Goal: Task Accomplishment & Management: Use online tool/utility

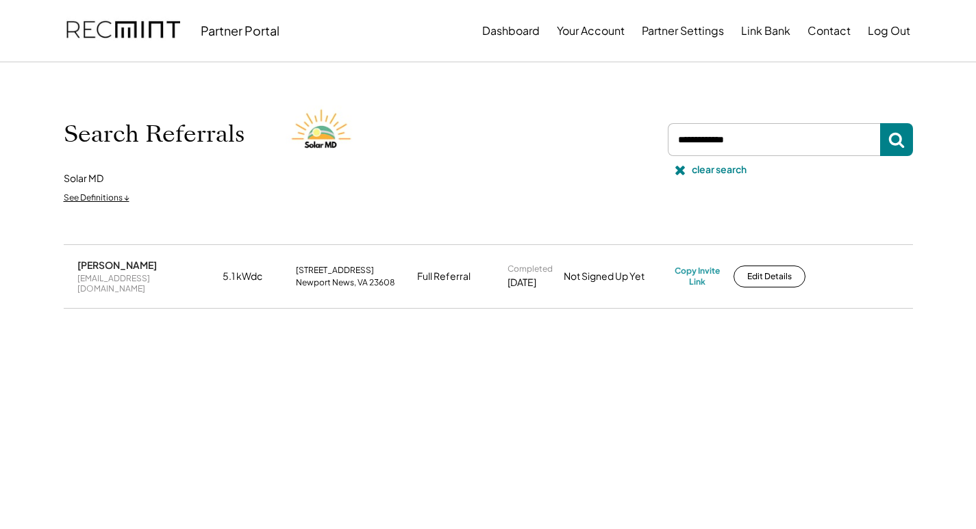
drag, startPoint x: 0, startPoint y: 0, endPoint x: 734, endPoint y: 139, distance: 746.9
click at [729, 141] on input "input" at bounding box center [773, 139] width 212 height 33
click at [740, 138] on input "input" at bounding box center [773, 139] width 212 height 33
click at [740, 140] on input "input" at bounding box center [773, 139] width 212 height 33
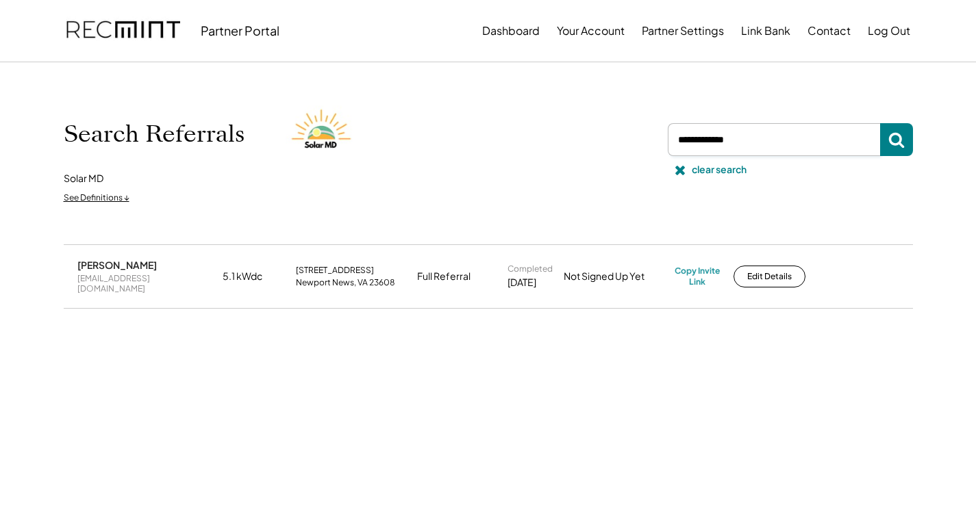
paste input "**********"
click at [906, 133] on button at bounding box center [896, 139] width 33 height 33
click at [138, 282] on div "[EMAIL_ADDRESS][DOMAIN_NAME]" at bounding box center [145, 283] width 137 height 21
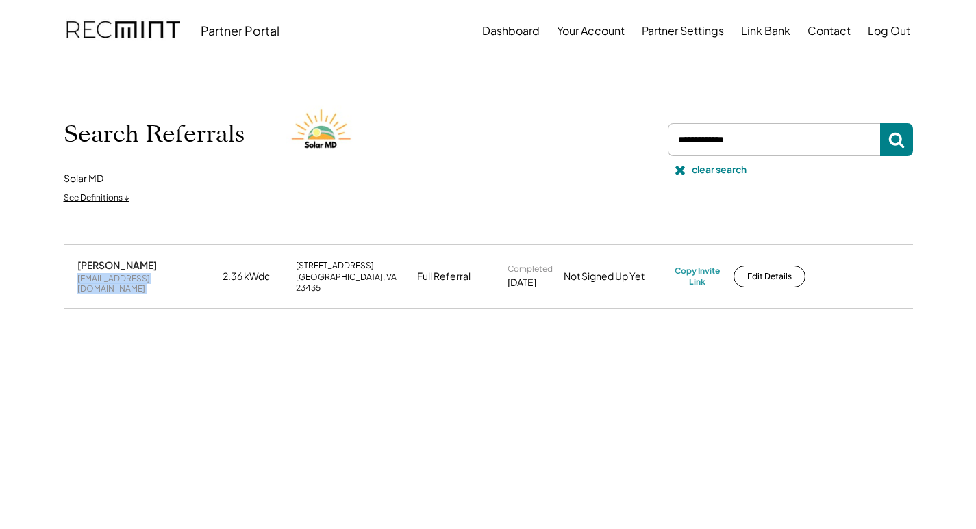
copy div "[EMAIL_ADDRESS][DOMAIN_NAME]"
click at [698, 271] on div "Copy Invite Link" at bounding box center [696, 276] width 45 height 21
drag, startPoint x: 744, startPoint y: 140, endPoint x: 550, endPoint y: 145, distance: 193.8
click at [550, 145] on div "Search Referrals Solar MD See Definitions ↓ clear search" at bounding box center [488, 154] width 849 height 114
paste input "**********"
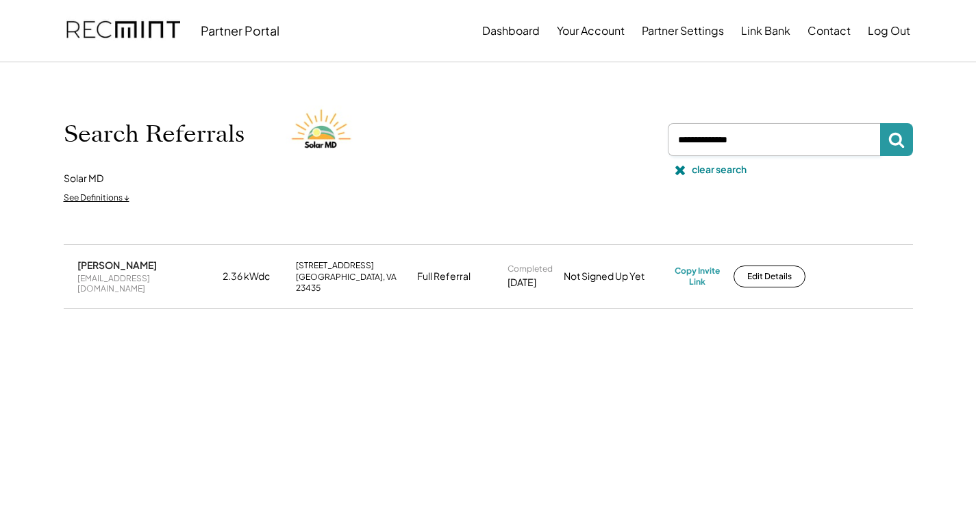
click at [889, 137] on use at bounding box center [896, 141] width 16 height 16
click at [134, 277] on div "[EMAIL_ADDRESS][DOMAIN_NAME]" at bounding box center [145, 283] width 137 height 21
copy div "[EMAIL_ADDRESS][DOMAIN_NAME]"
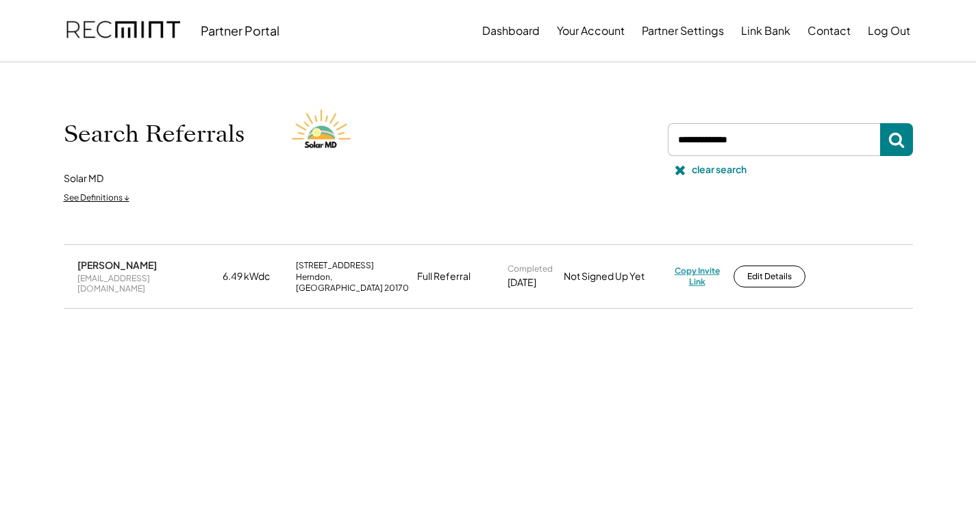
click at [696, 275] on div "Copy Invite Link" at bounding box center [696, 276] width 45 height 21
drag, startPoint x: 733, startPoint y: 135, endPoint x: 620, endPoint y: 123, distance: 114.2
click at [620, 125] on div "Search Referrals Solar MD See Definitions ↓ clear search" at bounding box center [488, 154] width 849 height 114
paste input "**********"
click at [907, 142] on button at bounding box center [896, 139] width 33 height 33
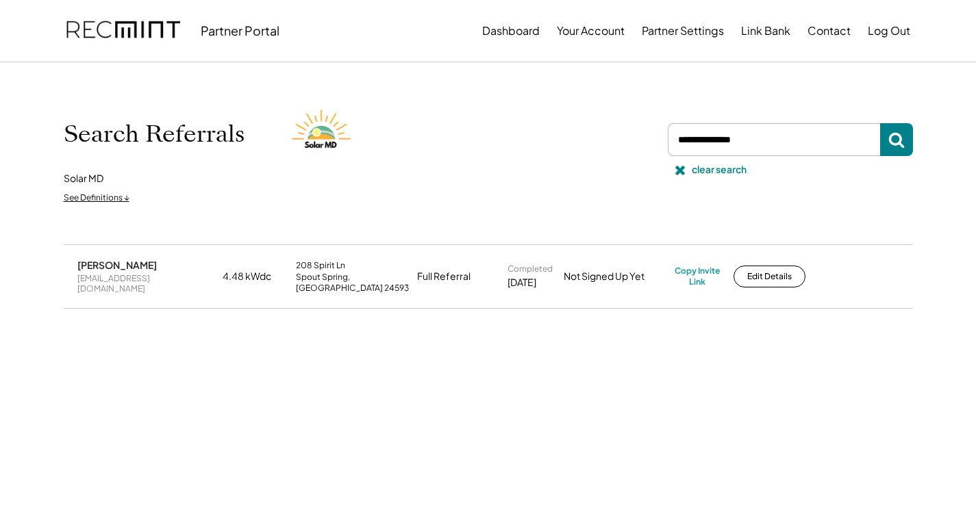
click at [92, 277] on div "[EMAIL_ADDRESS][DOMAIN_NAME]" at bounding box center [145, 283] width 137 height 21
copy div "[EMAIL_ADDRESS][DOMAIN_NAME]"
click at [686, 266] on div "Copy Invite Link" at bounding box center [696, 276] width 45 height 21
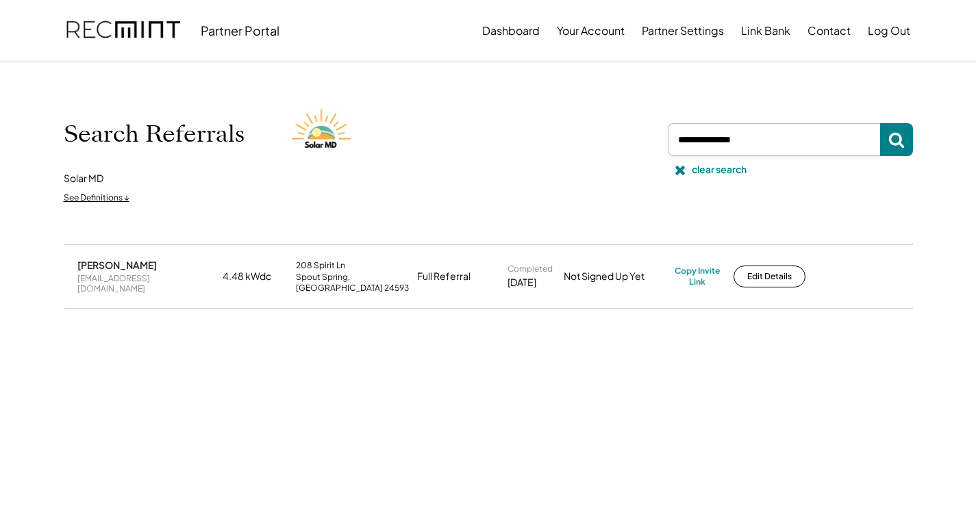
drag, startPoint x: 704, startPoint y: 138, endPoint x: 665, endPoint y: 188, distance: 64.4
click at [658, 167] on div "Search Referrals Solar MD See Definitions ↓ clear search" at bounding box center [488, 154] width 849 height 114
paste input "**********"
click at [900, 142] on use at bounding box center [896, 141] width 16 height 16
click at [140, 283] on div "[EMAIL_ADDRESS][DOMAIN_NAME]" at bounding box center [145, 283] width 137 height 21
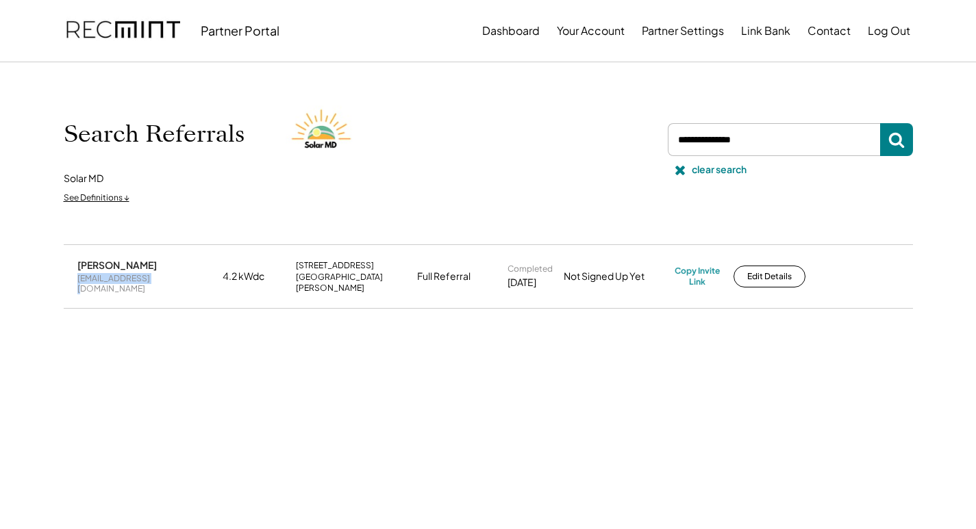
click at [140, 283] on div "[EMAIL_ADDRESS][DOMAIN_NAME]" at bounding box center [145, 283] width 137 height 21
copy div "[EMAIL_ADDRESS][DOMAIN_NAME]"
click at [686, 275] on div "Copy Invite Link" at bounding box center [696, 276] width 45 height 21
drag, startPoint x: 768, startPoint y: 143, endPoint x: 657, endPoint y: 139, distance: 111.7
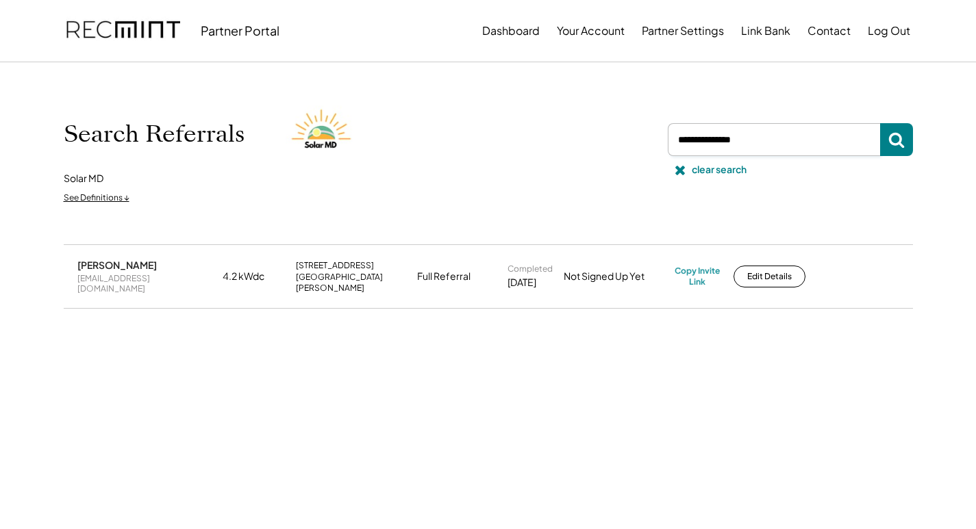
click at [659, 136] on div "Search Referrals Solar MD See Definitions ↓ clear search" at bounding box center [488, 154] width 849 height 114
paste input "**********"
click at [898, 139] on icon at bounding box center [896, 139] width 16 height 16
click at [131, 276] on div "[EMAIL_ADDRESS][DOMAIN_NAME]" at bounding box center [145, 283] width 137 height 21
click at [130, 275] on div "[EMAIL_ADDRESS][DOMAIN_NAME]" at bounding box center [145, 283] width 137 height 21
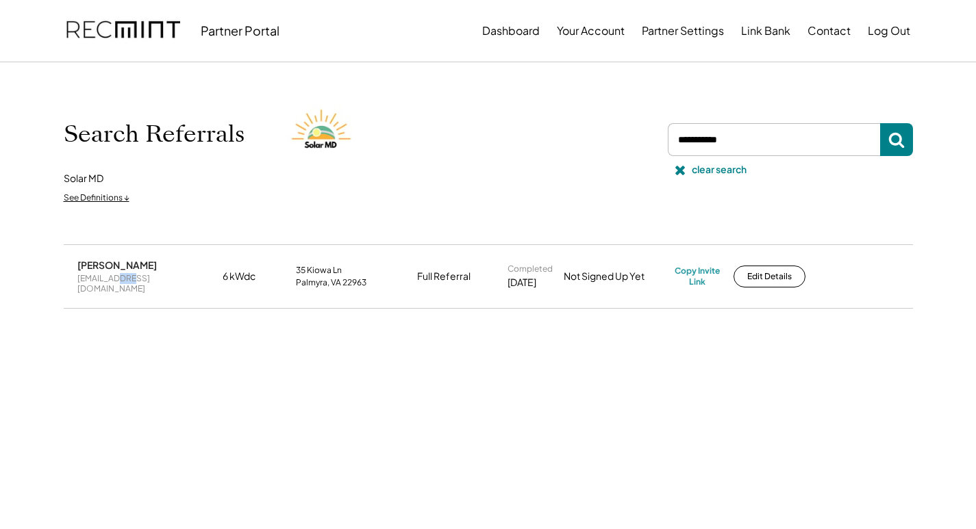
click at [130, 275] on div "[EMAIL_ADDRESS][DOMAIN_NAME]" at bounding box center [145, 283] width 137 height 21
click at [130, 276] on div "[EMAIL_ADDRESS][DOMAIN_NAME]" at bounding box center [145, 283] width 137 height 21
copy div "[EMAIL_ADDRESS][DOMAIN_NAME]"
click at [696, 266] on div "Copy Invite Link" at bounding box center [696, 276] width 45 height 21
drag, startPoint x: 712, startPoint y: 153, endPoint x: 612, endPoint y: 149, distance: 100.0
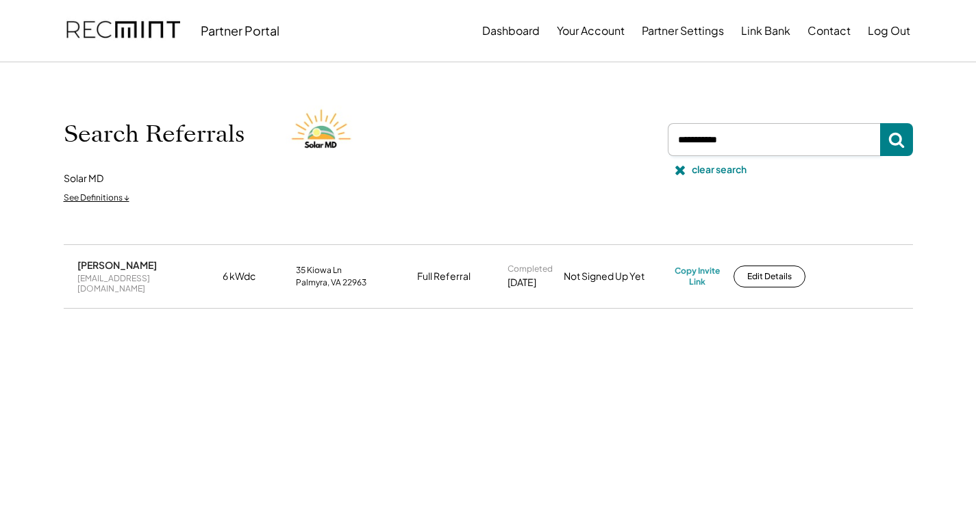
click at [613, 151] on div "Search Referrals Solar MD See Definitions ↓ clear search" at bounding box center [488, 154] width 849 height 114
paste input "**********"
click at [895, 145] on use at bounding box center [896, 141] width 16 height 16
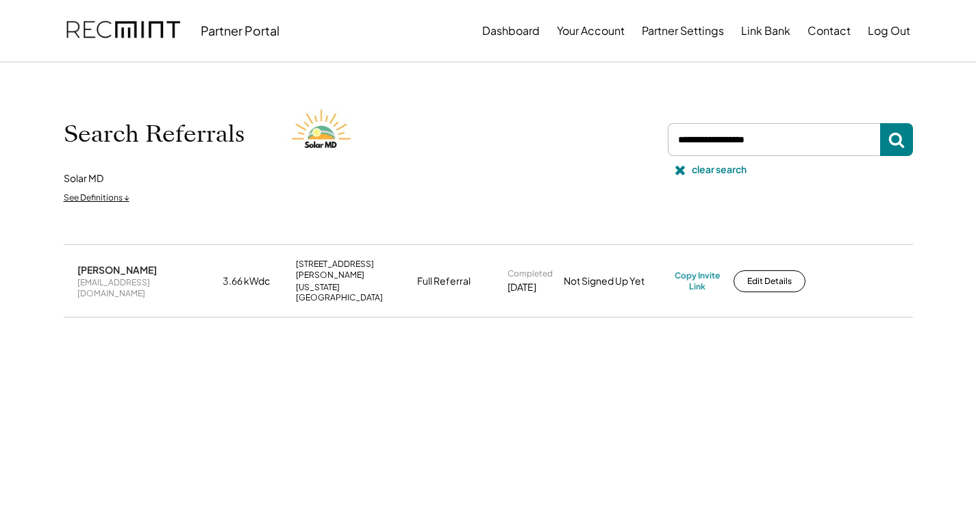
click at [131, 277] on div "[EMAIL_ADDRESS][DOMAIN_NAME]" at bounding box center [145, 287] width 137 height 21
copy div "[EMAIL_ADDRESS][DOMAIN_NAME]"
click at [781, 138] on input "input" at bounding box center [773, 139] width 212 height 33
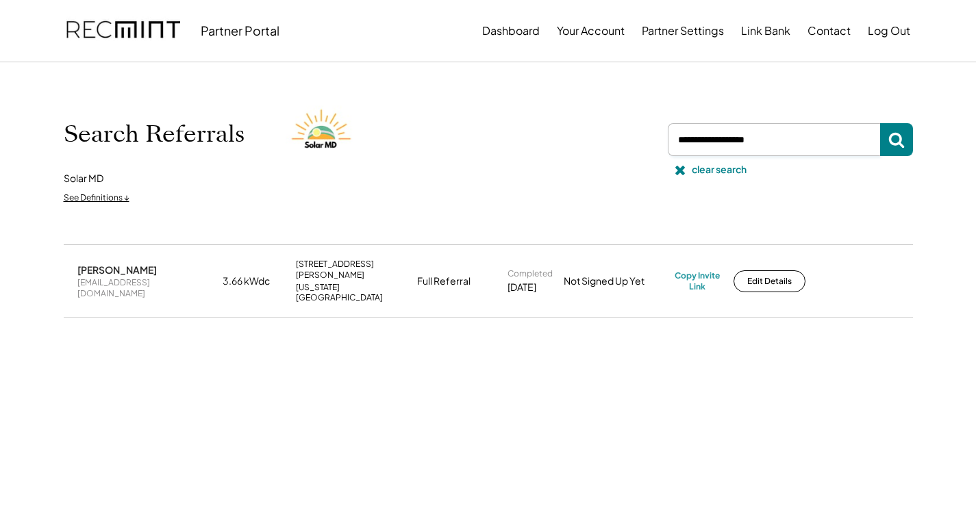
drag, startPoint x: 781, startPoint y: 138, endPoint x: 700, endPoint y: 149, distance: 81.4
click at [700, 149] on input "input" at bounding box center [773, 139] width 212 height 33
paste input "**********"
click at [899, 134] on icon at bounding box center [896, 139] width 16 height 16
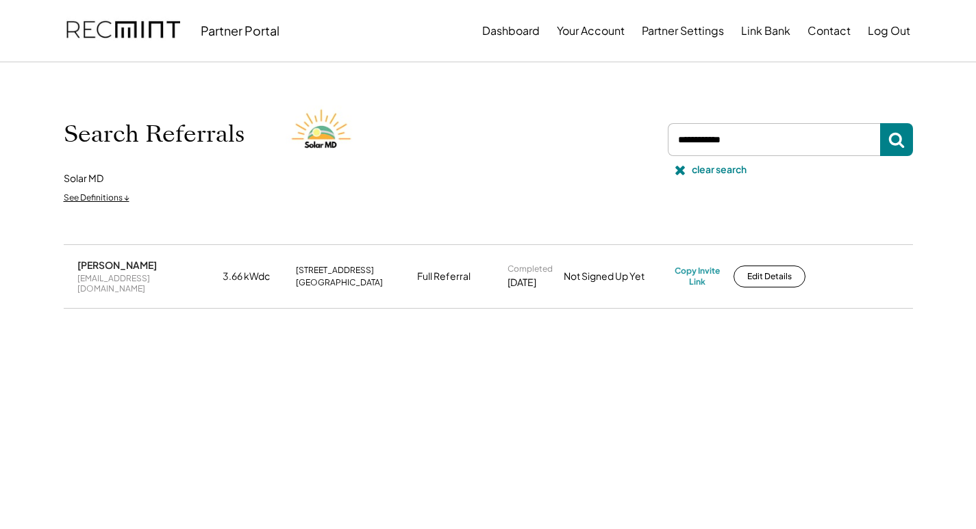
click at [108, 280] on div "[EMAIL_ADDRESS][DOMAIN_NAME]" at bounding box center [145, 283] width 137 height 21
click at [107, 277] on div "[EMAIL_ADDRESS][DOMAIN_NAME]" at bounding box center [145, 283] width 137 height 21
click at [105, 278] on div "[EMAIL_ADDRESS][DOMAIN_NAME]" at bounding box center [145, 283] width 137 height 21
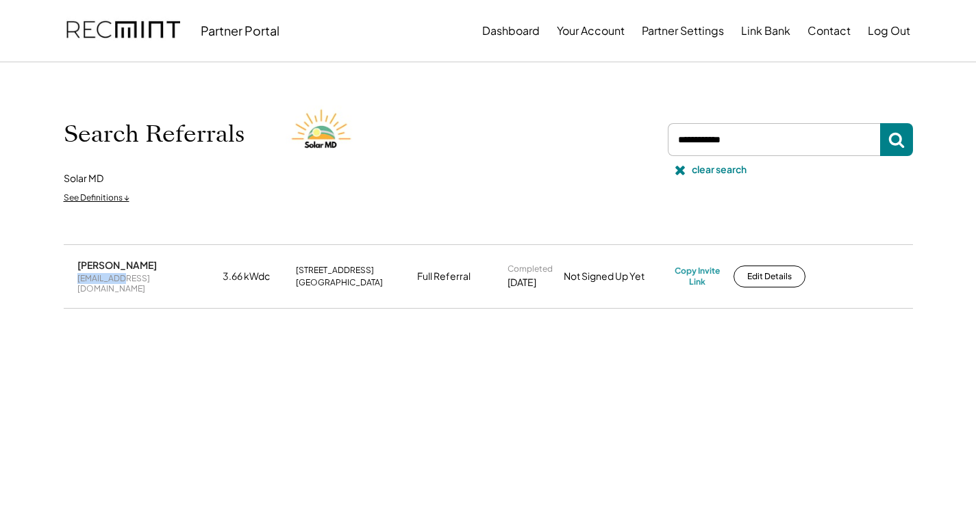
click at [105, 278] on div "[EMAIL_ADDRESS][DOMAIN_NAME]" at bounding box center [145, 283] width 137 height 21
click at [710, 272] on div "Copy Invite Link" at bounding box center [696, 276] width 45 height 21
click at [723, 141] on input "input" at bounding box center [773, 139] width 212 height 33
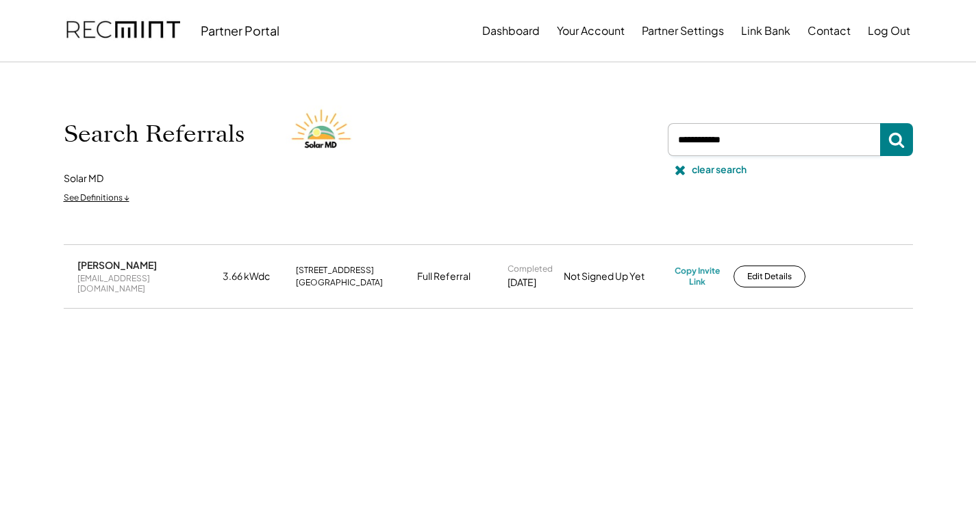
click at [723, 141] on input "input" at bounding box center [773, 139] width 212 height 33
paste input "**********"
click at [881, 131] on button at bounding box center [896, 139] width 33 height 33
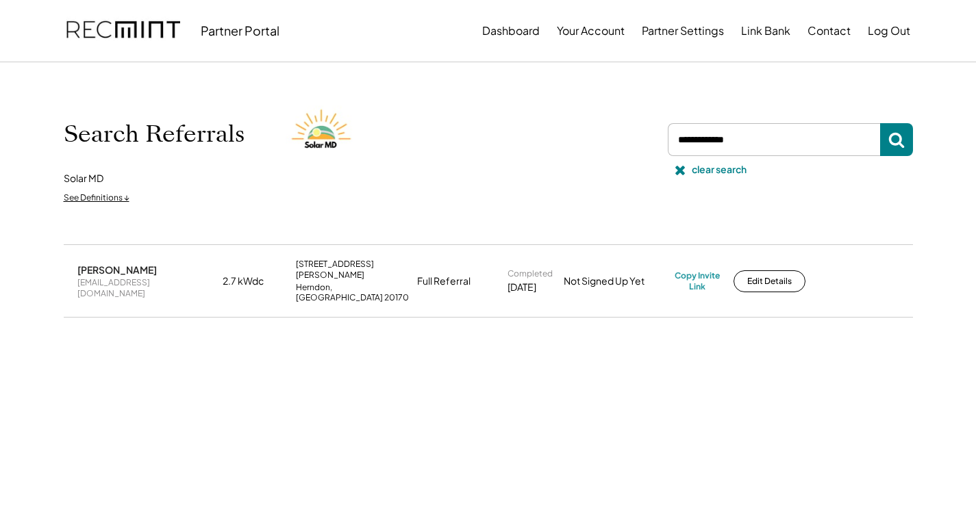
click at [137, 278] on div "[EMAIL_ADDRESS][DOMAIN_NAME]" at bounding box center [145, 287] width 137 height 21
click at [138, 278] on div "[EMAIL_ADDRESS][DOMAIN_NAME]" at bounding box center [145, 287] width 137 height 21
copy div "[EMAIL_ADDRESS][DOMAIN_NAME]"
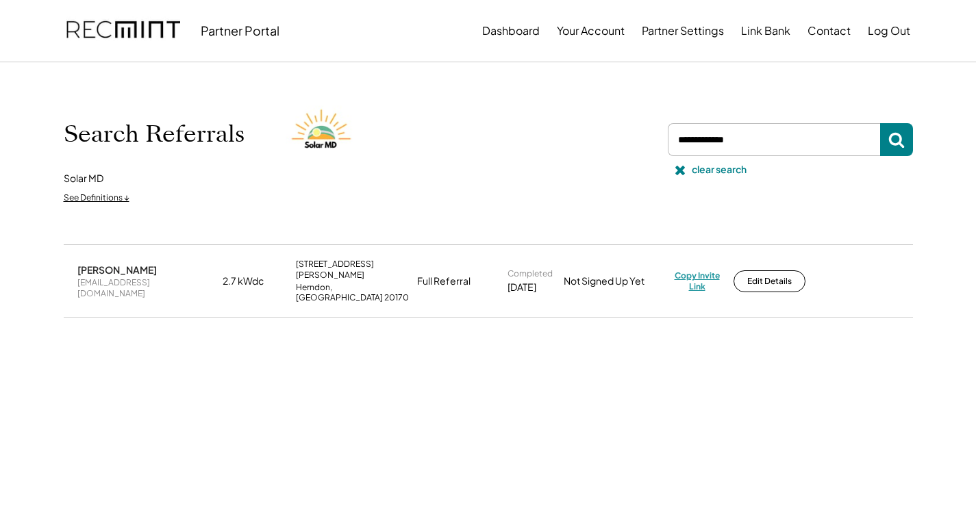
click at [701, 270] on div "Copy Invite Link" at bounding box center [696, 280] width 45 height 21
drag, startPoint x: 735, startPoint y: 140, endPoint x: 653, endPoint y: 135, distance: 82.3
click at [653, 135] on div "Search Referrals Solar MD See Definitions ↓ clear search" at bounding box center [488, 154] width 849 height 114
paste input "**********"
click at [898, 144] on use at bounding box center [896, 141] width 16 height 16
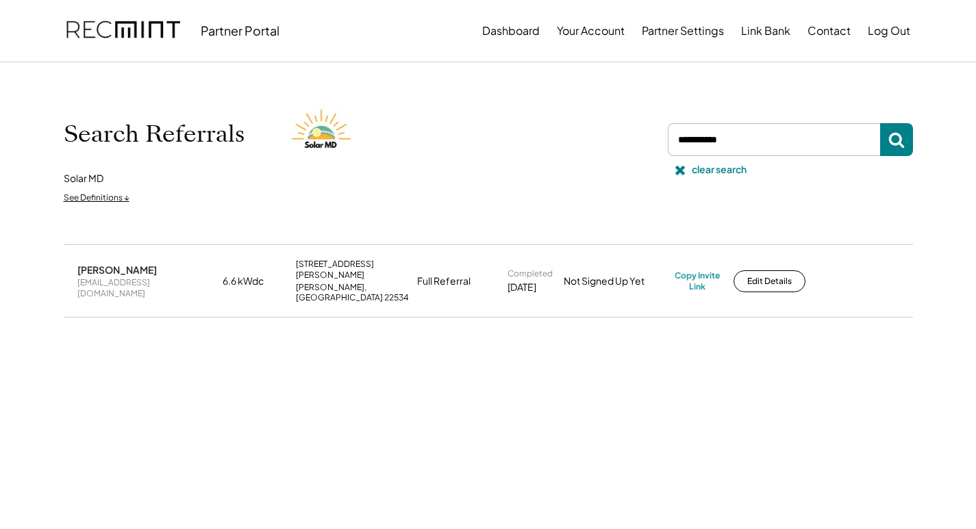
click at [149, 277] on div "[EMAIL_ADDRESS][DOMAIN_NAME]" at bounding box center [145, 287] width 137 height 21
copy div "[EMAIL_ADDRESS][DOMAIN_NAME]"
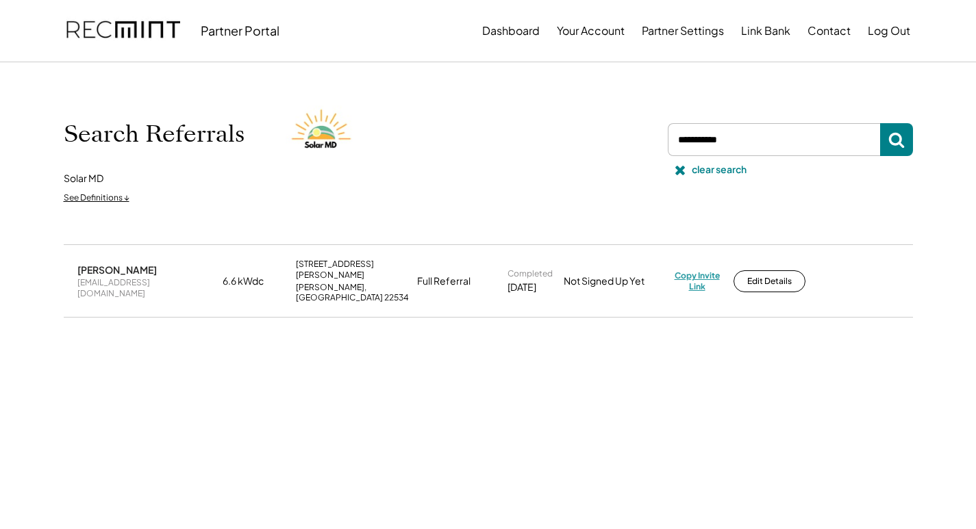
click at [692, 270] on div "Copy Invite Link" at bounding box center [696, 280] width 45 height 21
drag, startPoint x: 687, startPoint y: 137, endPoint x: 643, endPoint y: 135, distance: 43.9
click at [643, 135] on div "Search Referrals Solar MD See Definitions ↓ clear search" at bounding box center [488, 154] width 849 height 114
paste input "**********"
click at [898, 147] on icon at bounding box center [896, 139] width 16 height 16
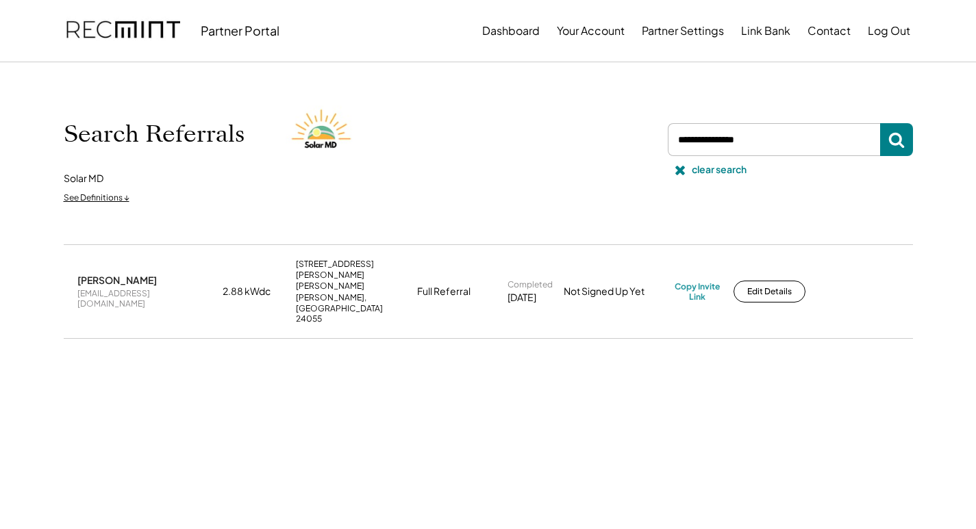
click at [145, 288] on div "[EMAIL_ADDRESS][DOMAIN_NAME]" at bounding box center [145, 298] width 137 height 21
copy div "[EMAIL_ADDRESS][DOMAIN_NAME]"
click at [696, 281] on div "Copy Invite Link" at bounding box center [696, 291] width 45 height 21
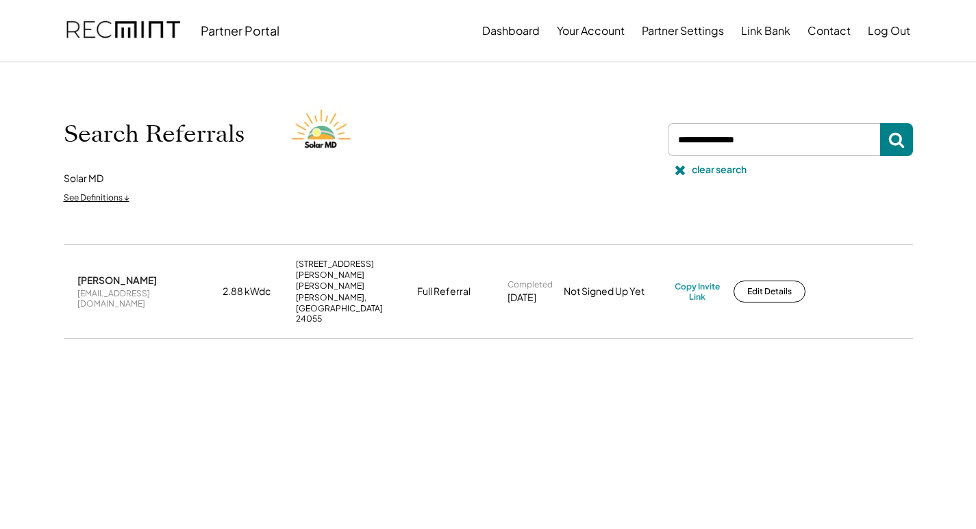
click at [725, 140] on input "input" at bounding box center [773, 139] width 212 height 33
click at [736, 140] on input "input" at bounding box center [773, 139] width 212 height 33
paste input "**********"
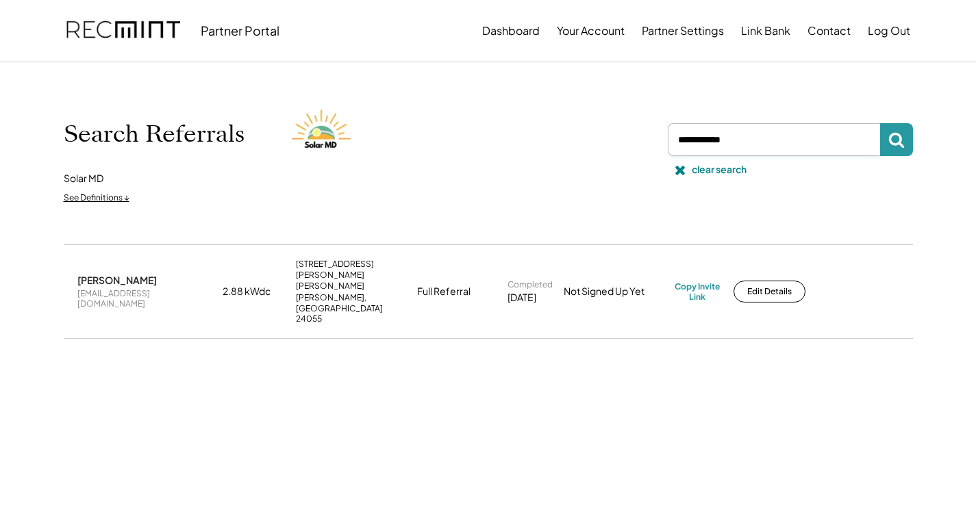
click at [894, 137] on icon at bounding box center [896, 139] width 16 height 16
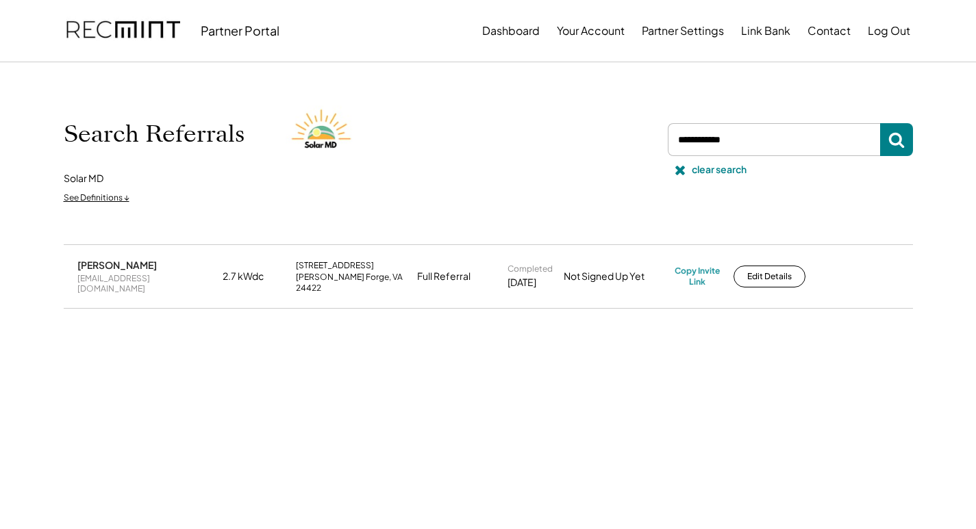
click at [473, 402] on div "[PERSON_NAME] [EMAIL_ADDRESS][DOMAIN_NAME] 2.7 kWdc [STREET_ADDRESS][PERSON_NAM…" at bounding box center [488, 415] width 876 height 342
click at [136, 279] on div "[EMAIL_ADDRESS][DOMAIN_NAME]" at bounding box center [145, 283] width 137 height 21
copy div "[EMAIL_ADDRESS][DOMAIN_NAME]"
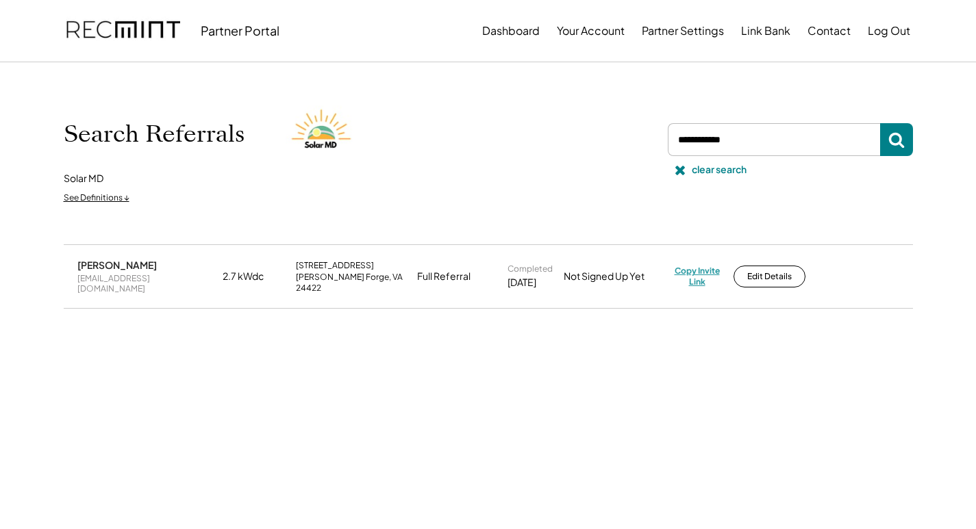
click at [702, 266] on div "Copy Invite Link" at bounding box center [696, 276] width 45 height 21
drag, startPoint x: 818, startPoint y: 142, endPoint x: 659, endPoint y: 154, distance: 159.3
click at [659, 154] on div "Search Referrals Solar MD See Definitions ↓ clear search" at bounding box center [488, 154] width 849 height 114
paste input "**********"
click at [894, 138] on icon at bounding box center [896, 139] width 16 height 16
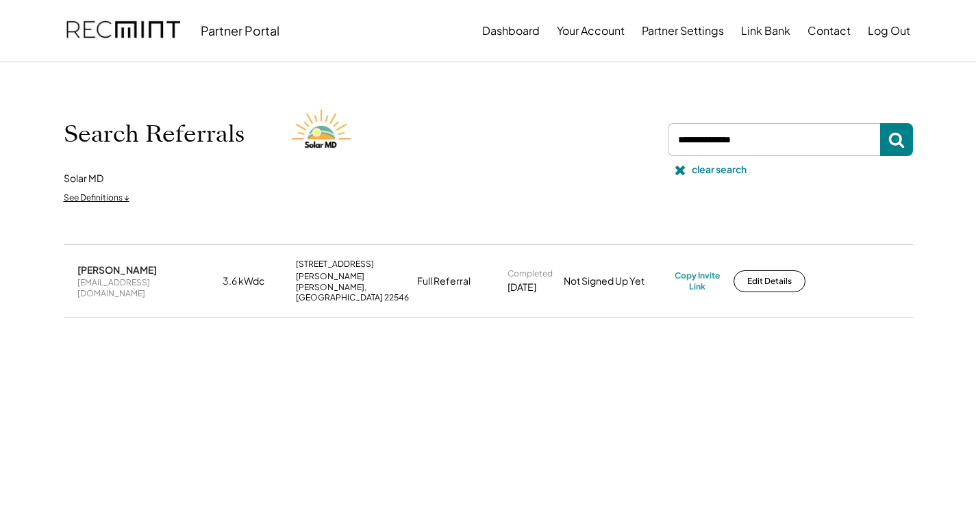
click at [99, 281] on div "[EMAIL_ADDRESS][DOMAIN_NAME]" at bounding box center [145, 287] width 137 height 21
click at [698, 277] on div "Copy Invite Link" at bounding box center [696, 280] width 45 height 21
drag, startPoint x: 749, startPoint y: 136, endPoint x: 670, endPoint y: 143, distance: 79.0
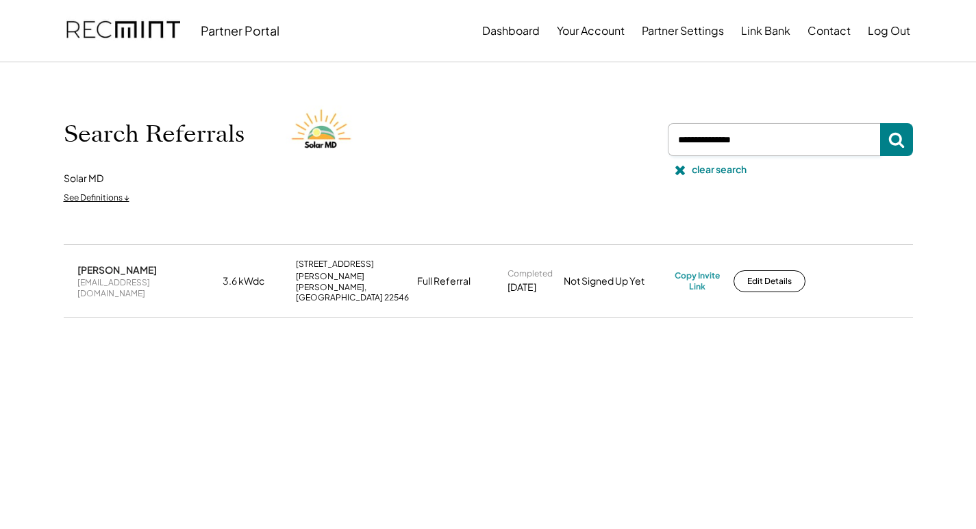
click at [672, 143] on input "input" at bounding box center [773, 139] width 212 height 33
paste input "**********"
drag, startPoint x: 882, startPoint y: 149, endPoint x: 885, endPoint y: 193, distance: 44.6
click at [881, 148] on button at bounding box center [896, 139] width 33 height 33
click at [140, 282] on div "[PERSON_NAME][EMAIL_ADDRESS][PERSON_NAME][DOMAIN_NAME]" at bounding box center [145, 289] width 137 height 32
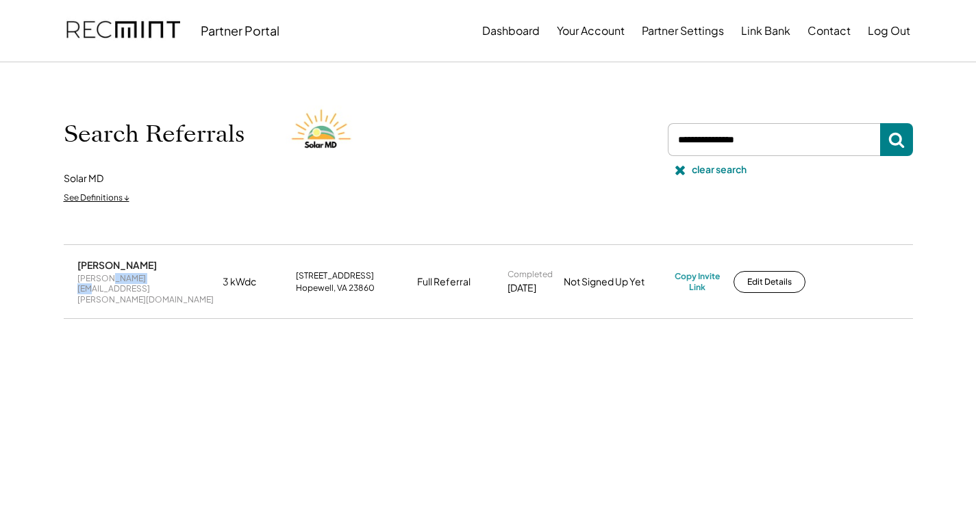
click at [140, 282] on div "[PERSON_NAME][EMAIL_ADDRESS][PERSON_NAME][DOMAIN_NAME]" at bounding box center [145, 289] width 137 height 32
drag, startPoint x: 697, startPoint y: 268, endPoint x: 617, endPoint y: 230, distance: 88.8
click at [696, 271] on div "Copy Invite Link" at bounding box center [696, 281] width 45 height 21
drag, startPoint x: 774, startPoint y: 136, endPoint x: 637, endPoint y: 138, distance: 136.9
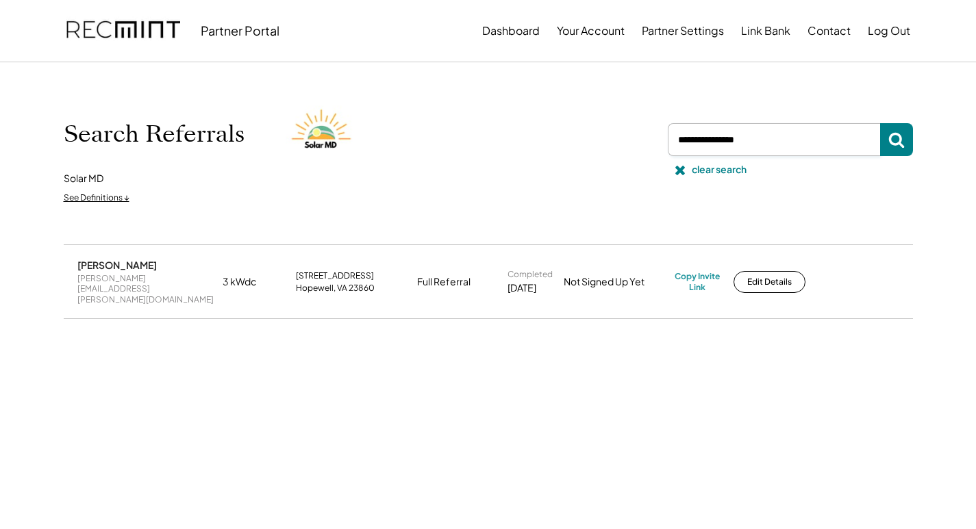
click at [592, 128] on div "Search Referrals Solar MD See Definitions ↓ clear search" at bounding box center [488, 154] width 849 height 114
paste input "**********"
click at [900, 144] on use at bounding box center [896, 141] width 16 height 16
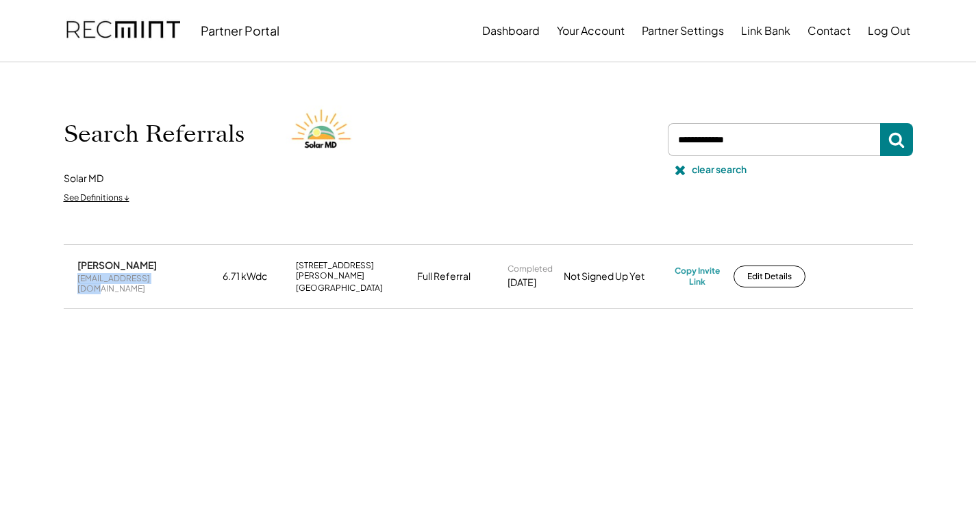
drag, startPoint x: 145, startPoint y: 279, endPoint x: 76, endPoint y: 283, distance: 69.2
click at [76, 283] on div "[PERSON_NAME] [EMAIL_ADDRESS][DOMAIN_NAME] 6.71 kWdc [STREET_ADDRESS][PERSON_NA…" at bounding box center [488, 276] width 849 height 62
click at [706, 272] on div "Copy Invite Link" at bounding box center [696, 276] width 45 height 21
drag, startPoint x: 771, startPoint y: 144, endPoint x: 615, endPoint y: 145, distance: 155.4
click at [615, 145] on div "Search Referrals Solar MD See Definitions ↓ clear search" at bounding box center [488, 154] width 849 height 114
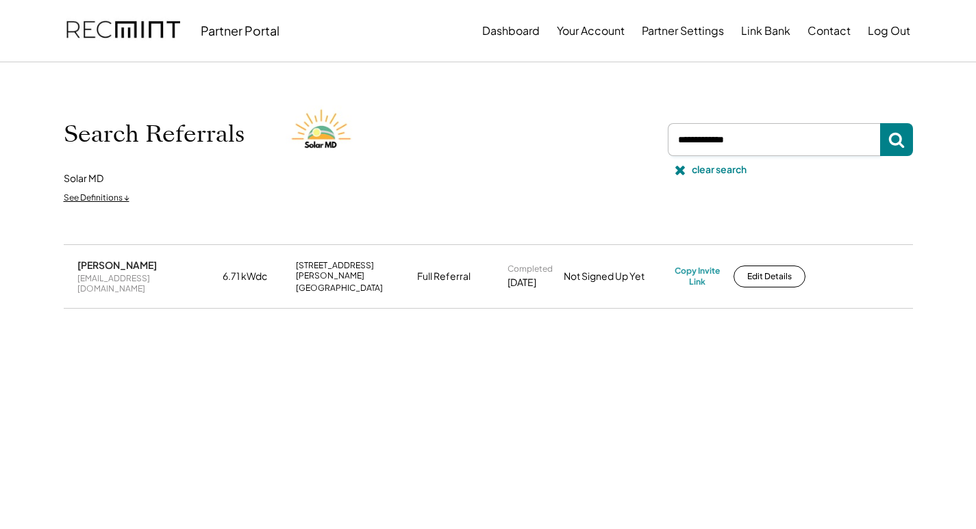
paste input "**********"
click at [908, 141] on button at bounding box center [896, 139] width 33 height 33
click at [116, 279] on div "[EMAIL_ADDRESS][DOMAIN_NAME]" at bounding box center [145, 283] width 137 height 21
click at [116, 280] on div "[EMAIL_ADDRESS][DOMAIN_NAME]" at bounding box center [145, 283] width 137 height 21
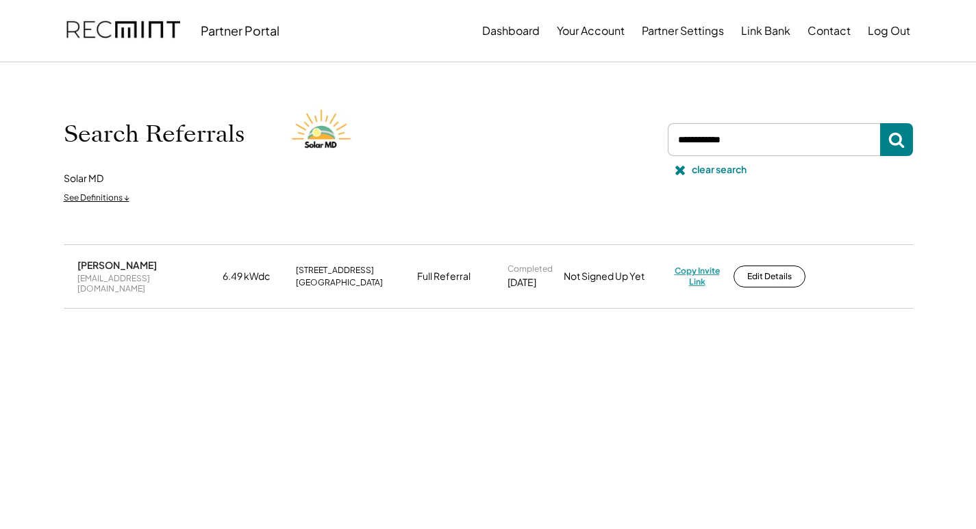
click at [697, 276] on div "Copy Invite Link" at bounding box center [696, 276] width 45 height 21
drag, startPoint x: 765, startPoint y: 137, endPoint x: 612, endPoint y: 146, distance: 152.9
click at [613, 146] on div "Search Referrals Solar MD See Definitions ↓ clear search" at bounding box center [488, 154] width 849 height 114
paste input "**********"
click at [906, 140] on button at bounding box center [896, 139] width 33 height 33
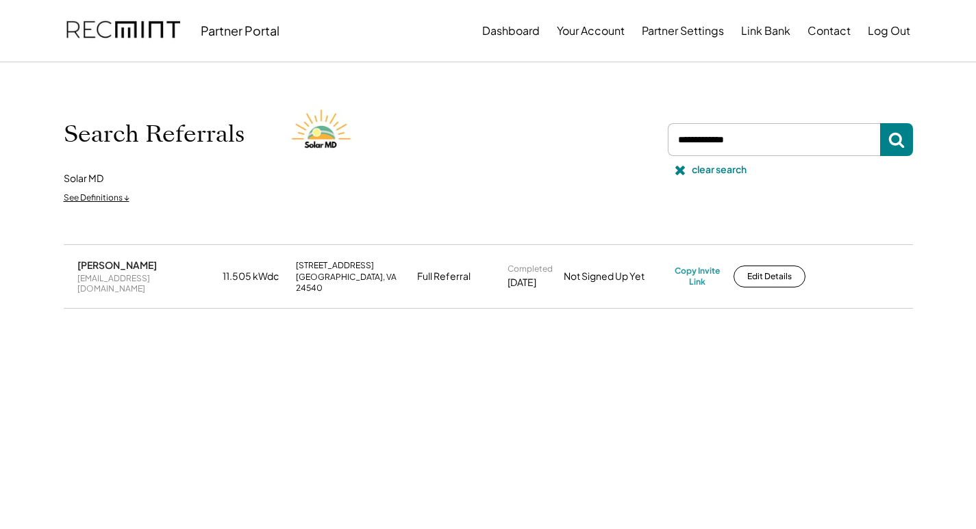
click at [129, 281] on div "[EMAIL_ADDRESS][DOMAIN_NAME]" at bounding box center [145, 283] width 137 height 21
click at [130, 279] on div "[EMAIL_ADDRESS][DOMAIN_NAME]" at bounding box center [145, 283] width 137 height 21
click at [131, 279] on div "[EMAIL_ADDRESS][DOMAIN_NAME]" at bounding box center [145, 283] width 137 height 21
click at [681, 267] on div "Copy Invite Link" at bounding box center [696, 276] width 45 height 21
drag, startPoint x: 759, startPoint y: 126, endPoint x: 638, endPoint y: 142, distance: 121.5
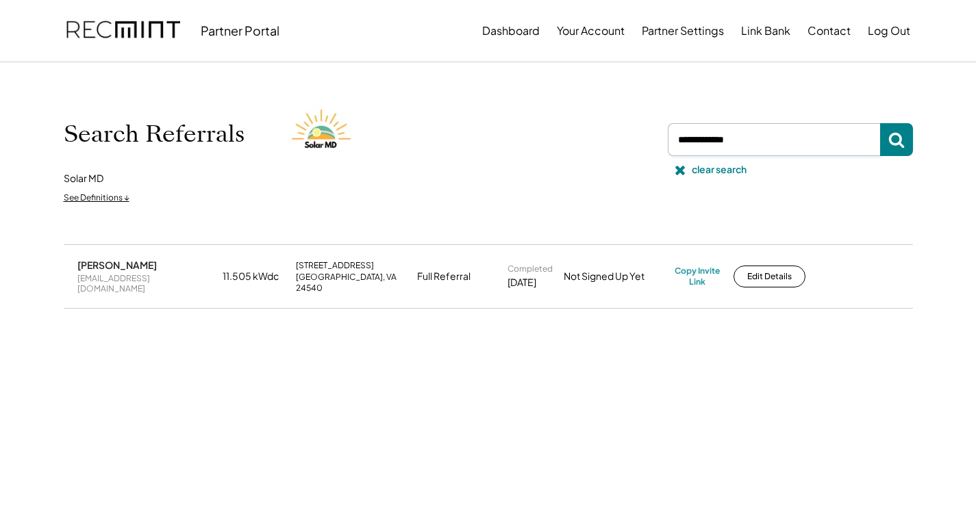
click at [639, 142] on div "Search Referrals Solar MD See Definitions ↓ clear search" at bounding box center [488, 154] width 849 height 114
paste input "**********"
click at [904, 136] on icon at bounding box center [896, 139] width 16 height 16
click at [692, 266] on div "Copy Invite Link" at bounding box center [696, 276] width 45 height 21
click at [712, 270] on div "Copy Invite Link" at bounding box center [696, 276] width 45 height 21
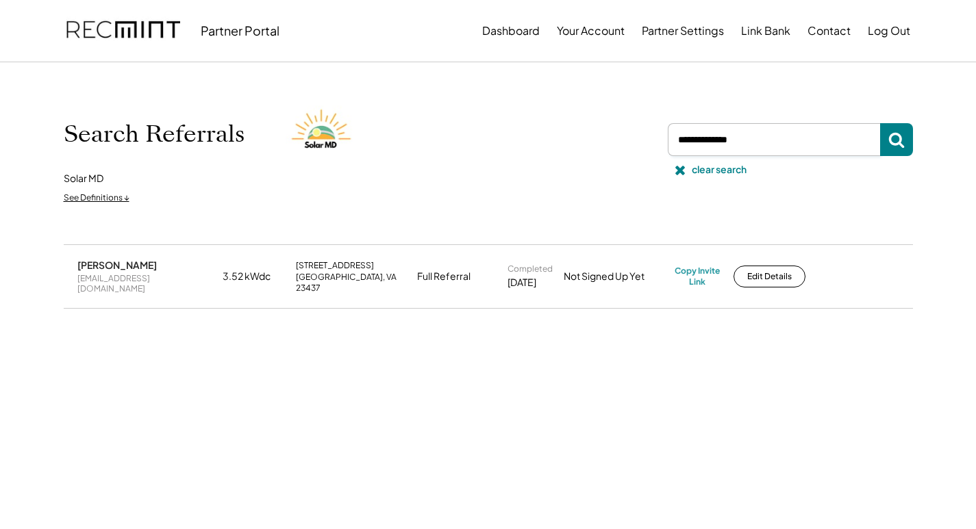
drag, startPoint x: 739, startPoint y: 144, endPoint x: 641, endPoint y: 147, distance: 98.0
click at [642, 147] on div "Search Referrals Solar MD See Definitions ↓ clear search" at bounding box center [488, 154] width 849 height 114
paste input "**********"
click at [891, 140] on icon at bounding box center [896, 139] width 16 height 16
click at [132, 284] on div "[EMAIL_ADDRESS][DOMAIN_NAME]" at bounding box center [145, 283] width 137 height 21
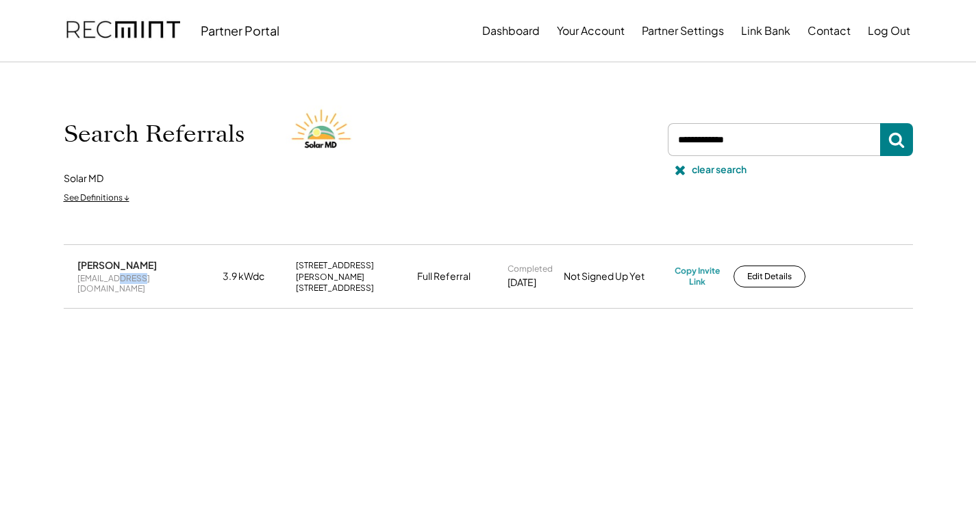
click at [132, 284] on div "[EMAIL_ADDRESS][DOMAIN_NAME]" at bounding box center [145, 283] width 137 height 21
click at [132, 283] on div "[EMAIL_ADDRESS][DOMAIN_NAME]" at bounding box center [145, 283] width 137 height 21
click at [685, 268] on div "Copy Invite Link" at bounding box center [696, 276] width 45 height 21
drag, startPoint x: 751, startPoint y: 142, endPoint x: 622, endPoint y: 150, distance: 129.6
click at [622, 150] on div "Search Referrals Solar MD See Definitions ↓ clear search" at bounding box center [488, 154] width 849 height 114
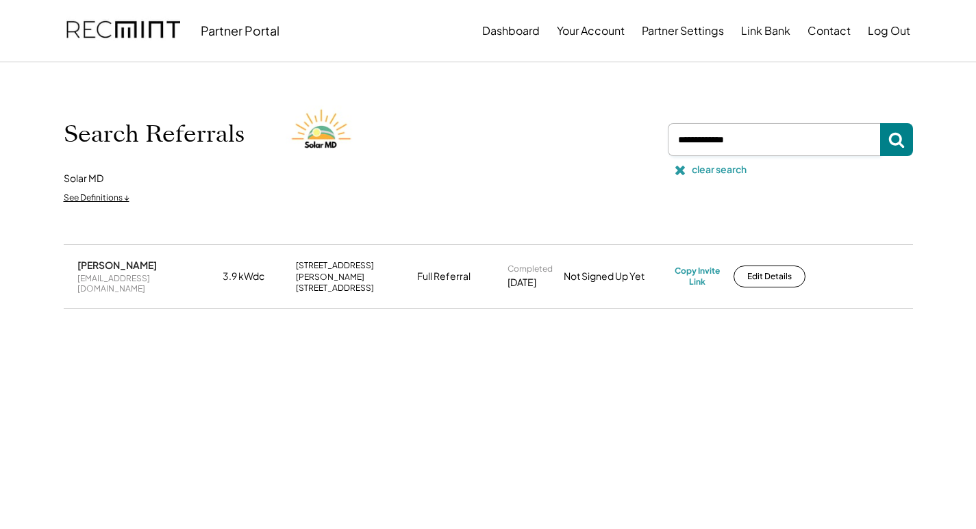
paste input "**********"
click at [907, 134] on button at bounding box center [896, 139] width 33 height 33
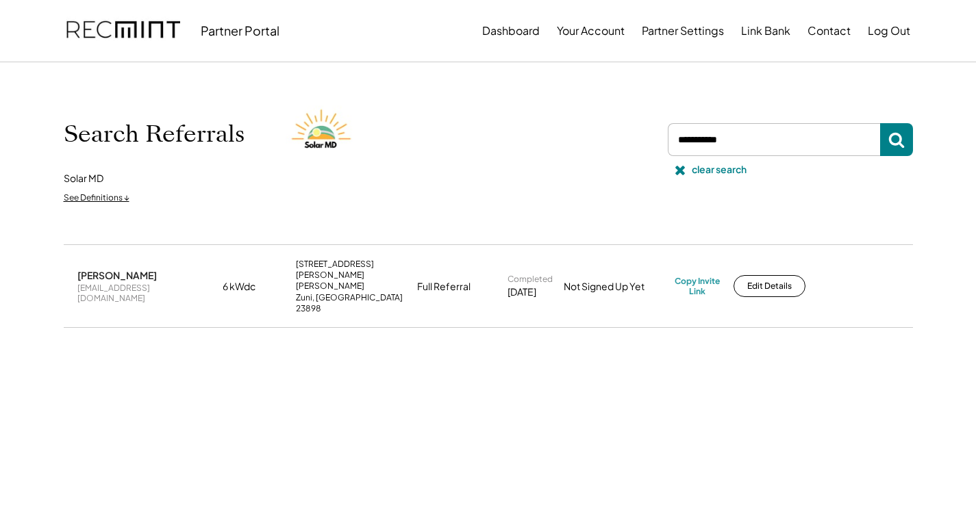
click at [125, 283] on div "[EMAIL_ADDRESS][DOMAIN_NAME]" at bounding box center [145, 293] width 137 height 21
click at [703, 276] on div "Copy Invite Link" at bounding box center [696, 286] width 45 height 21
drag, startPoint x: 747, startPoint y: 138, endPoint x: 667, endPoint y: 138, distance: 80.1
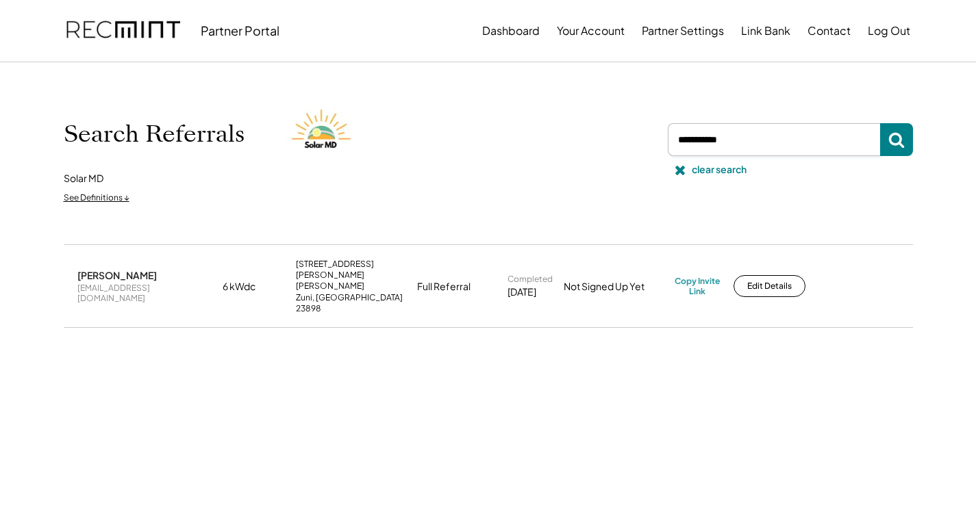
click at [667, 138] on input "input" at bounding box center [773, 139] width 212 height 33
paste input "**********"
click at [914, 127] on div "Search Referrals Solar MD See Definitions ↓ clear search" at bounding box center [488, 153] width 876 height 182
drag, startPoint x: 907, startPoint y: 131, endPoint x: 900, endPoint y: 138, distance: 10.2
click at [901, 134] on button at bounding box center [896, 139] width 33 height 33
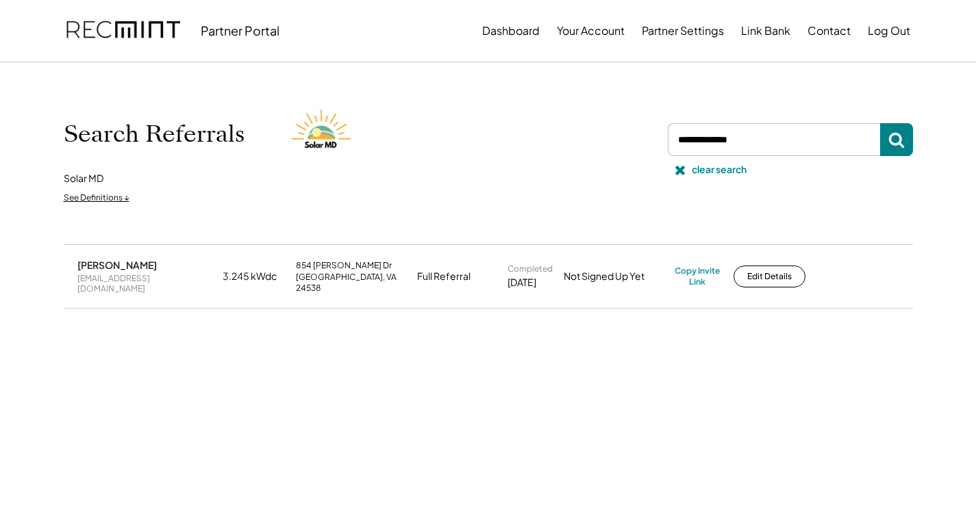
click at [158, 276] on div "[EMAIL_ADDRESS][DOMAIN_NAME]" at bounding box center [145, 283] width 137 height 21
click at [157, 276] on div "[EMAIL_ADDRESS][DOMAIN_NAME]" at bounding box center [145, 283] width 137 height 21
click at [691, 266] on div "Copy Invite Link" at bounding box center [696, 276] width 45 height 21
drag, startPoint x: 792, startPoint y: 132, endPoint x: 567, endPoint y: 138, distance: 225.3
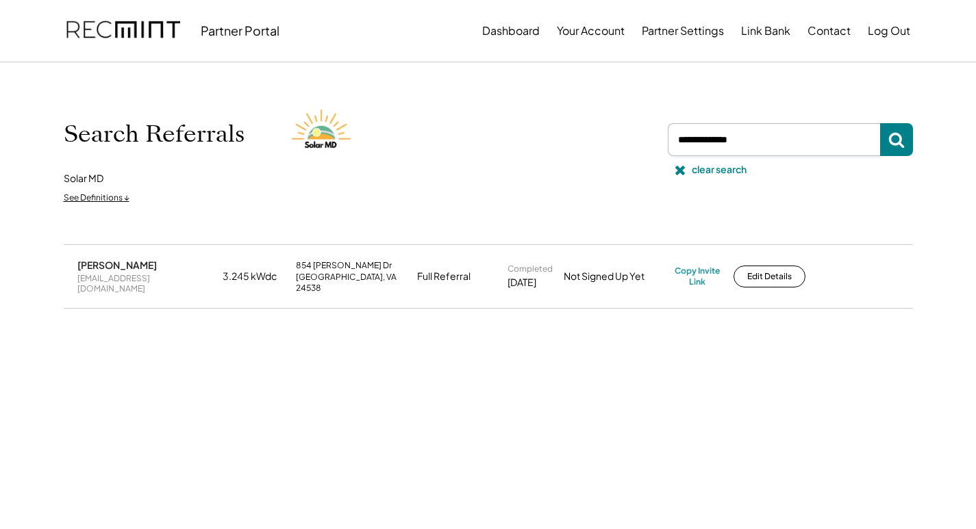
click at [568, 137] on div "Search Referrals Solar MD See Definitions ↓ clear search" at bounding box center [488, 154] width 849 height 114
paste input "**********"
click at [699, 268] on div "Copy Invite Link" at bounding box center [696, 276] width 45 height 21
click at [155, 279] on div "[EMAIL_ADDRESS][DOMAIN_NAME]" at bounding box center [145, 283] width 137 height 21
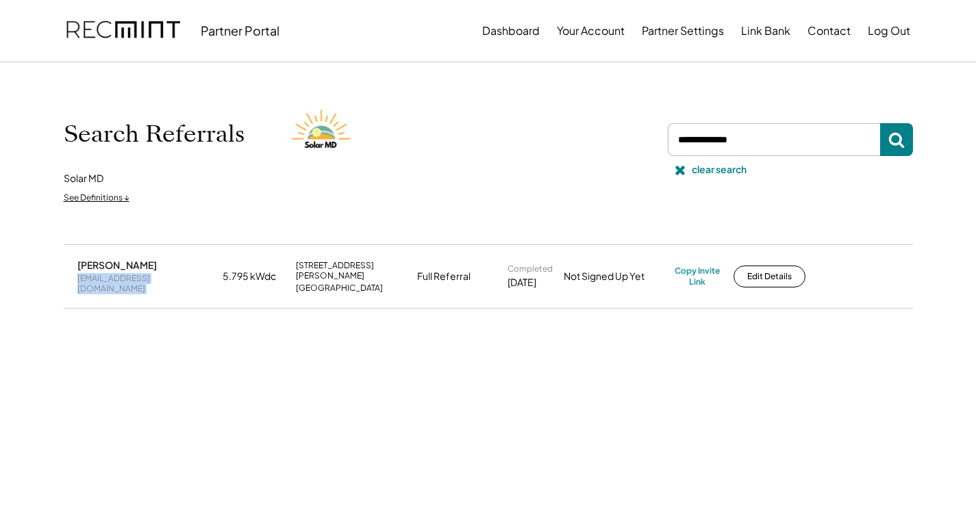
click at [155, 279] on div "[EMAIL_ADDRESS][DOMAIN_NAME]" at bounding box center [145, 283] width 137 height 21
click at [167, 279] on div "[EMAIL_ADDRESS][DOMAIN_NAME]" at bounding box center [145, 283] width 137 height 21
drag, startPoint x: 147, startPoint y: 268, endPoint x: 76, endPoint y: 270, distance: 70.5
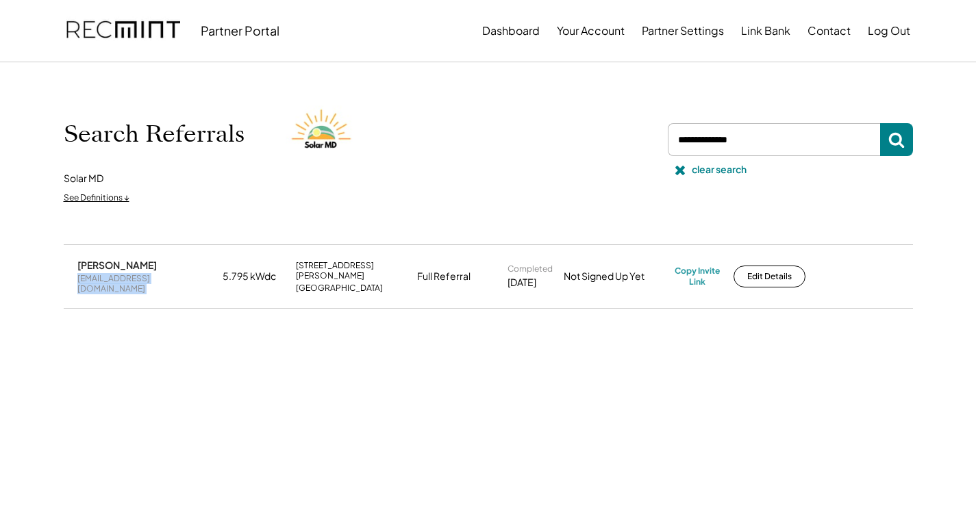
click at [76, 270] on div "[PERSON_NAME] [EMAIL_ADDRESS][DOMAIN_NAME] 5.795 kWdc [STREET_ADDRESS][PERSON_N…" at bounding box center [488, 276] width 849 height 62
click at [485, 489] on div "[PERSON_NAME] [EMAIL_ADDRESS][DOMAIN_NAME] 5.795 kWdc [STREET_ADDRESS][PERSON_N…" at bounding box center [488, 415] width 876 height 342
drag, startPoint x: 797, startPoint y: 133, endPoint x: 632, endPoint y: 144, distance: 165.4
click at [633, 144] on div "Search Referrals Solar MD See Definitions ↓ clear search" at bounding box center [488, 154] width 849 height 114
paste input "**********"
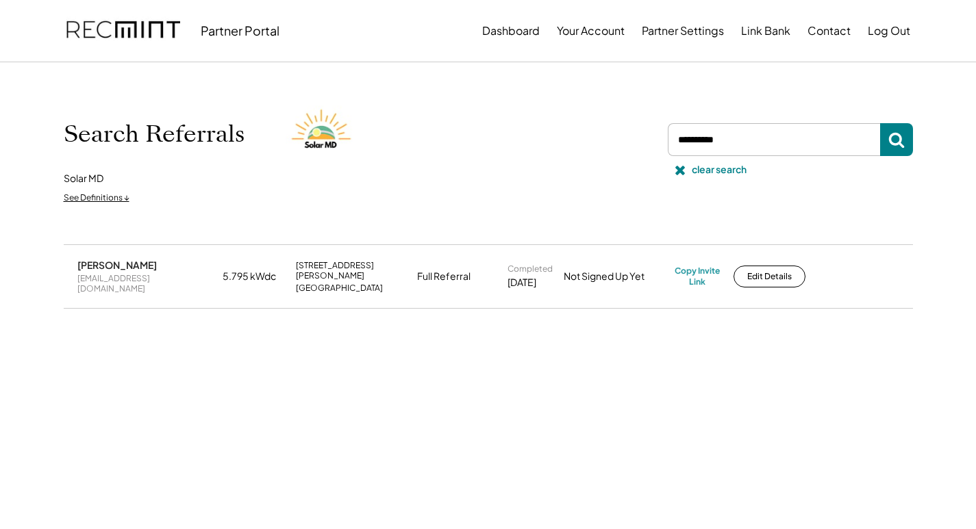
click at [914, 139] on div "Search Referrals Solar MD See Definitions ↓ clear search" at bounding box center [488, 153] width 876 height 182
drag, startPoint x: 901, startPoint y: 139, endPoint x: 893, endPoint y: 143, distance: 9.2
click at [898, 141] on button at bounding box center [896, 139] width 33 height 33
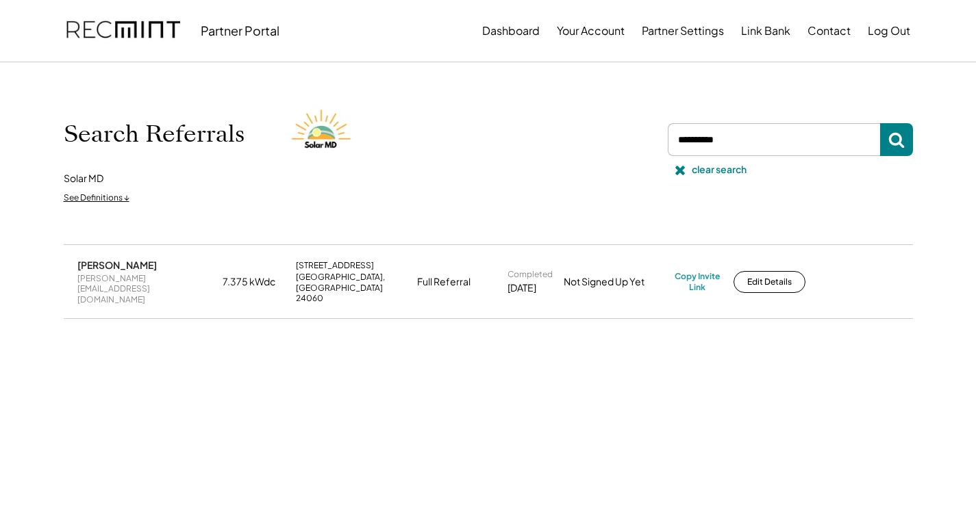
click at [142, 279] on div "[PERSON_NAME][EMAIL_ADDRESS][DOMAIN_NAME]" at bounding box center [145, 289] width 137 height 32
click at [141, 279] on div "[PERSON_NAME][EMAIL_ADDRESS][DOMAIN_NAME]" at bounding box center [145, 289] width 137 height 32
click at [142, 279] on div "[PERSON_NAME][EMAIL_ADDRESS][DOMAIN_NAME]" at bounding box center [145, 289] width 137 height 32
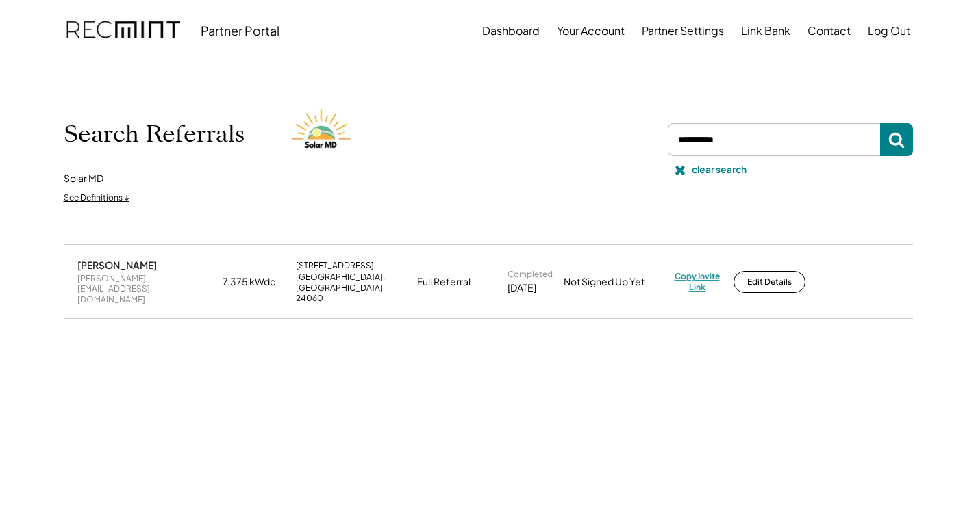
click at [705, 272] on div "Copy Invite Link" at bounding box center [696, 281] width 45 height 21
drag, startPoint x: 623, startPoint y: 138, endPoint x: 583, endPoint y: 142, distance: 39.9
click at [584, 142] on div "Search Referrals Solar MD See Definitions ↓ clear search" at bounding box center [488, 154] width 849 height 114
drag, startPoint x: 763, startPoint y: 140, endPoint x: 654, endPoint y: 146, distance: 109.7
click at [650, 145] on div "Search Referrals Solar MD See Definitions ↓ clear search" at bounding box center [488, 154] width 849 height 114
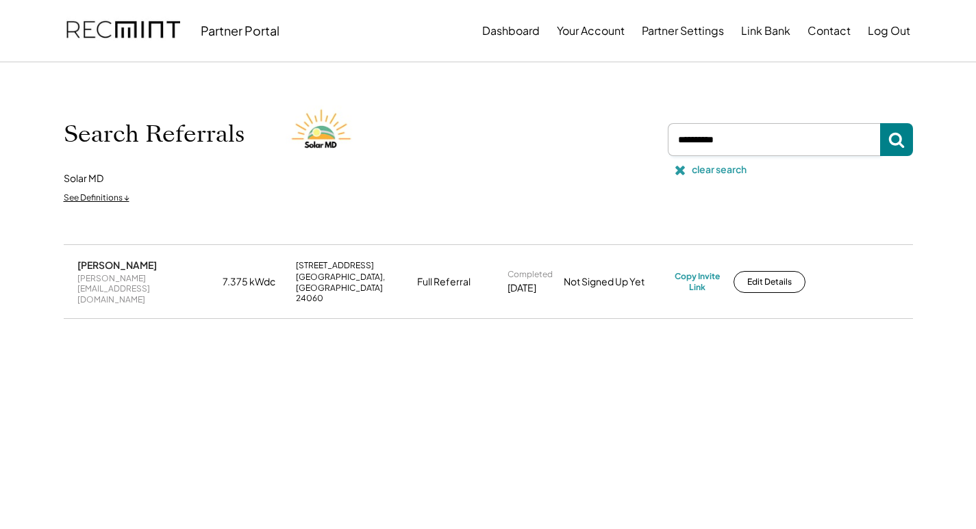
paste input "**********"
click at [904, 140] on icon at bounding box center [896, 139] width 16 height 16
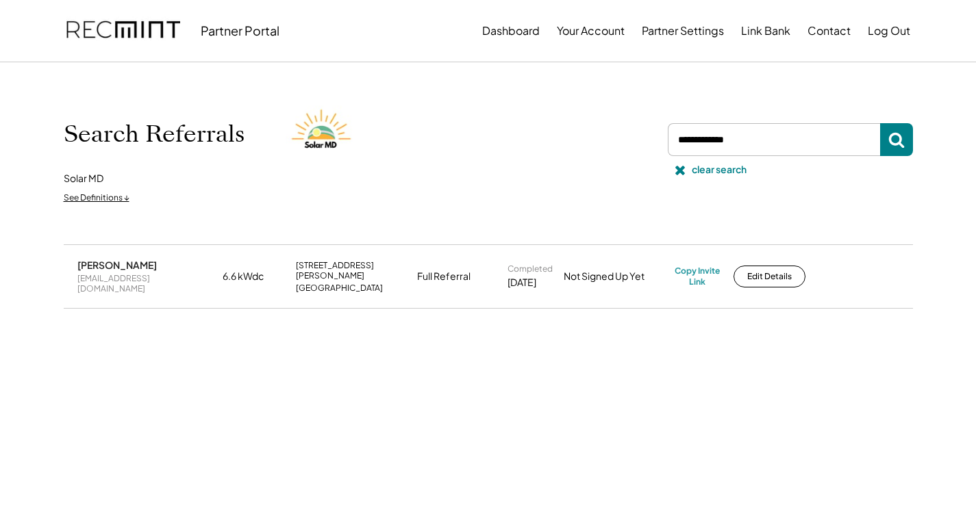
click at [145, 278] on div "[EMAIL_ADDRESS][DOMAIN_NAME]" at bounding box center [145, 283] width 137 height 21
click at [144, 278] on div "[EMAIL_ADDRESS][DOMAIN_NAME]" at bounding box center [145, 283] width 137 height 21
click at [147, 279] on div "[EMAIL_ADDRESS][DOMAIN_NAME]" at bounding box center [145, 283] width 137 height 21
click at [147, 281] on div "[EMAIL_ADDRESS][DOMAIN_NAME]" at bounding box center [145, 283] width 137 height 21
click at [145, 281] on div "[EMAIL_ADDRESS][DOMAIN_NAME]" at bounding box center [145, 283] width 137 height 21
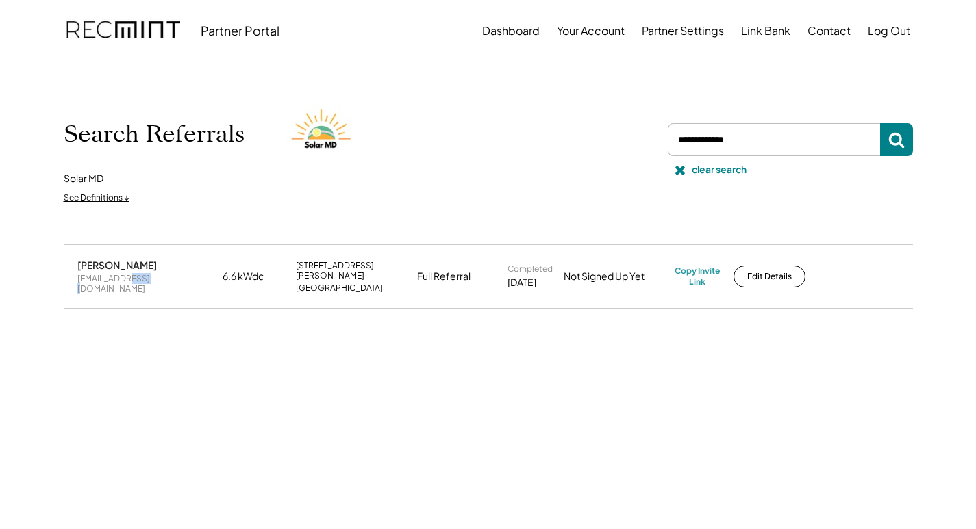
click at [145, 281] on div "[EMAIL_ADDRESS][DOMAIN_NAME]" at bounding box center [145, 283] width 137 height 21
click at [144, 279] on div "[EMAIL_ADDRESS][DOMAIN_NAME]" at bounding box center [145, 283] width 137 height 21
click at [516, 351] on div "[PERSON_NAME] [EMAIL_ADDRESS][DOMAIN_NAME] 6.6 kWdc [STREET_ADDRESS][PERSON_NAM…" at bounding box center [488, 310] width 849 height 132
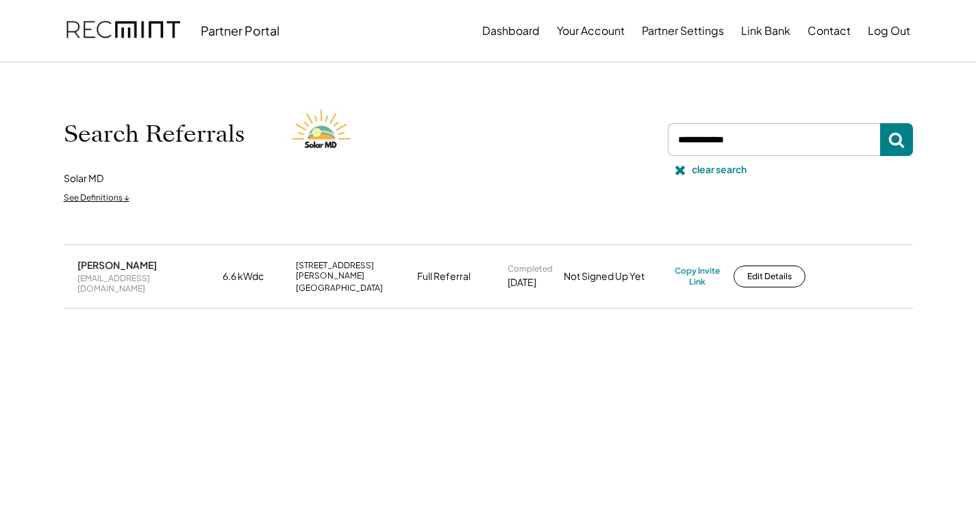
click at [120, 284] on div "[PERSON_NAME] [EMAIL_ADDRESS][DOMAIN_NAME] 6.6 kWdc [STREET_ADDRESS][PERSON_NAM…" at bounding box center [488, 276] width 849 height 62
click at [120, 280] on div "[EMAIL_ADDRESS][DOMAIN_NAME]" at bounding box center [145, 283] width 137 height 21
click at [120, 279] on div "[EMAIL_ADDRESS][DOMAIN_NAME]" at bounding box center [145, 283] width 137 height 21
click at [701, 272] on div "Copy Invite Link" at bounding box center [696, 276] width 45 height 21
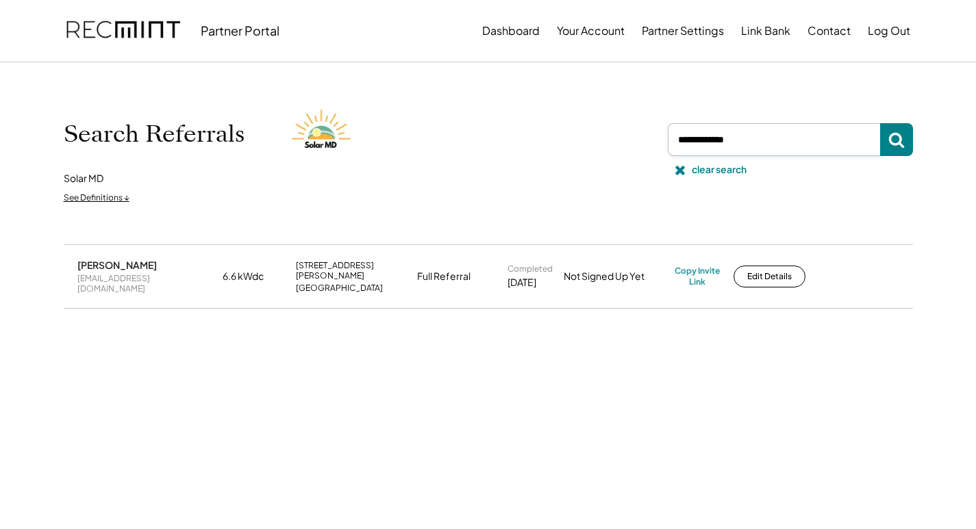
drag, startPoint x: 690, startPoint y: 136, endPoint x: 674, endPoint y: 136, distance: 16.4
click at [674, 136] on input "input" at bounding box center [773, 139] width 212 height 33
paste input "**********"
drag, startPoint x: 898, startPoint y: 139, endPoint x: 905, endPoint y: 136, distance: 7.4
click at [900, 138] on icon at bounding box center [896, 139] width 16 height 16
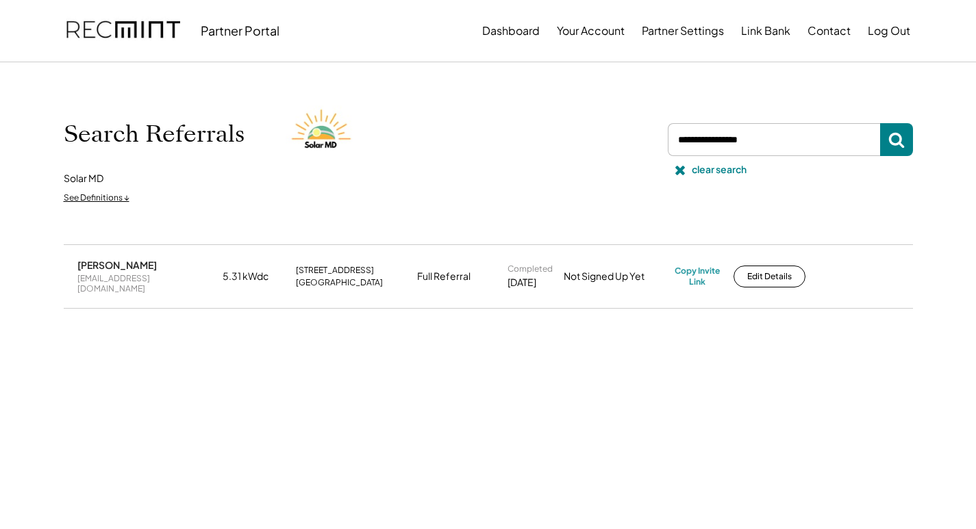
click at [113, 284] on div "[PERSON_NAME] [EMAIL_ADDRESS][DOMAIN_NAME] 5.31 kWdc [STREET_ADDRESS] Full Refe…" at bounding box center [488, 276] width 849 height 62
click at [114, 281] on div "[EMAIL_ADDRESS][DOMAIN_NAME]" at bounding box center [145, 283] width 137 height 21
click at [701, 266] on div "Copy Invite Link" at bounding box center [696, 276] width 45 height 21
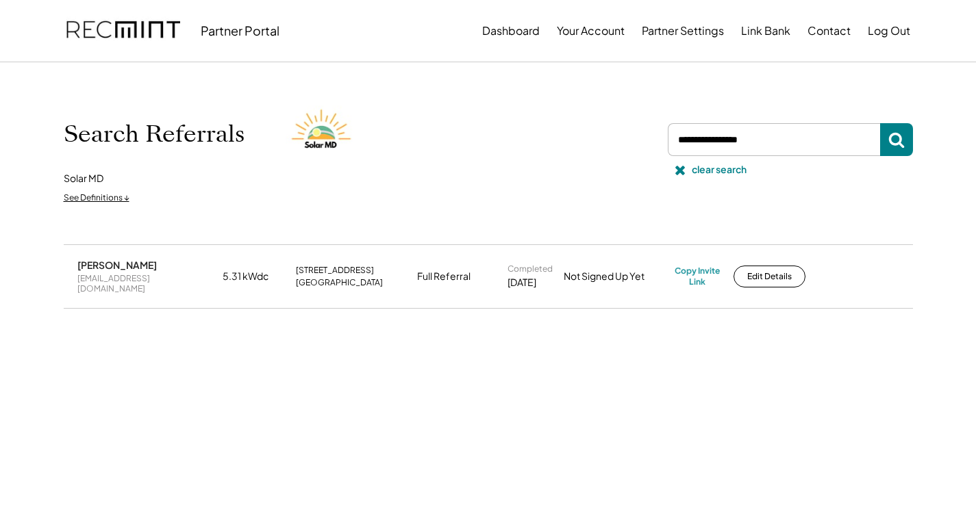
click at [798, 139] on input "input" at bounding box center [773, 139] width 212 height 33
drag, startPoint x: 679, startPoint y: 139, endPoint x: 641, endPoint y: 142, distance: 38.5
click at [642, 142] on div "Search Referrals Solar MD See Definitions ↓ clear search" at bounding box center [488, 154] width 849 height 114
paste input "**********"
click at [906, 136] on button at bounding box center [896, 139] width 33 height 33
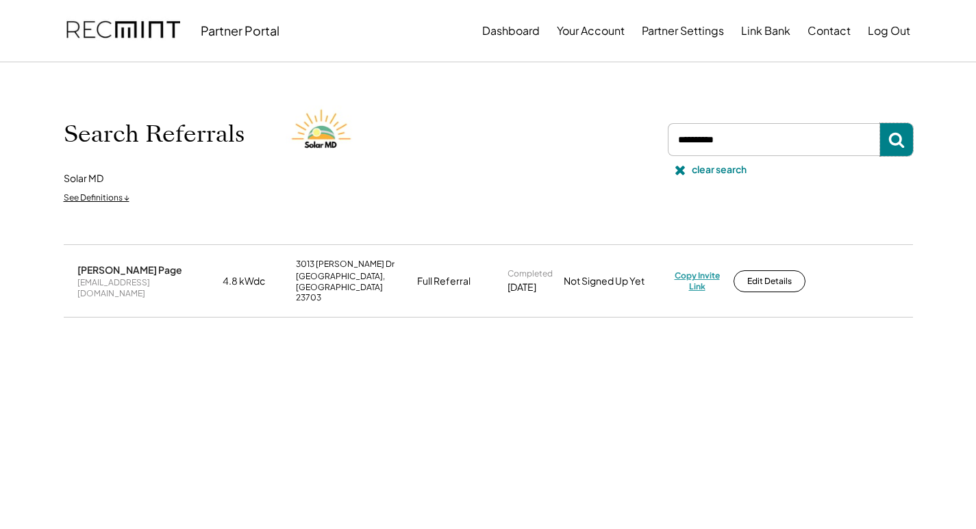
click at [701, 270] on div "Copy Invite Link" at bounding box center [696, 280] width 45 height 21
drag, startPoint x: 746, startPoint y: 140, endPoint x: 651, endPoint y: 132, distance: 95.5
click at [651, 132] on div "Search Referrals Solar MD See Definitions ↓ clear search" at bounding box center [488, 154] width 849 height 114
paste input "**********"
click at [900, 130] on button at bounding box center [896, 139] width 33 height 33
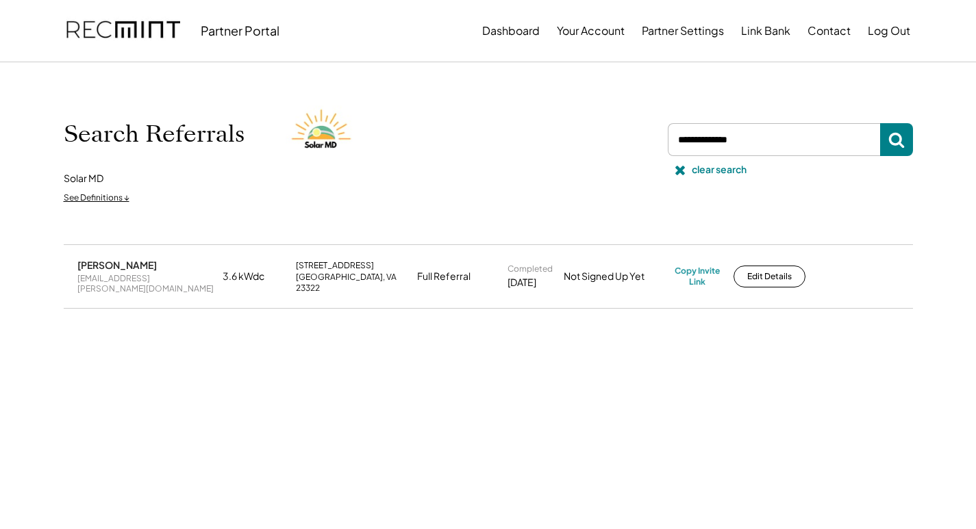
click at [149, 279] on div "[EMAIL_ADDRESS][PERSON_NAME][DOMAIN_NAME]" at bounding box center [145, 283] width 137 height 21
click at [148, 279] on div "[EMAIL_ADDRESS][PERSON_NAME][DOMAIN_NAME]" at bounding box center [145, 283] width 137 height 21
click at [147, 279] on div "[EMAIL_ADDRESS][PERSON_NAME][DOMAIN_NAME]" at bounding box center [145, 283] width 137 height 21
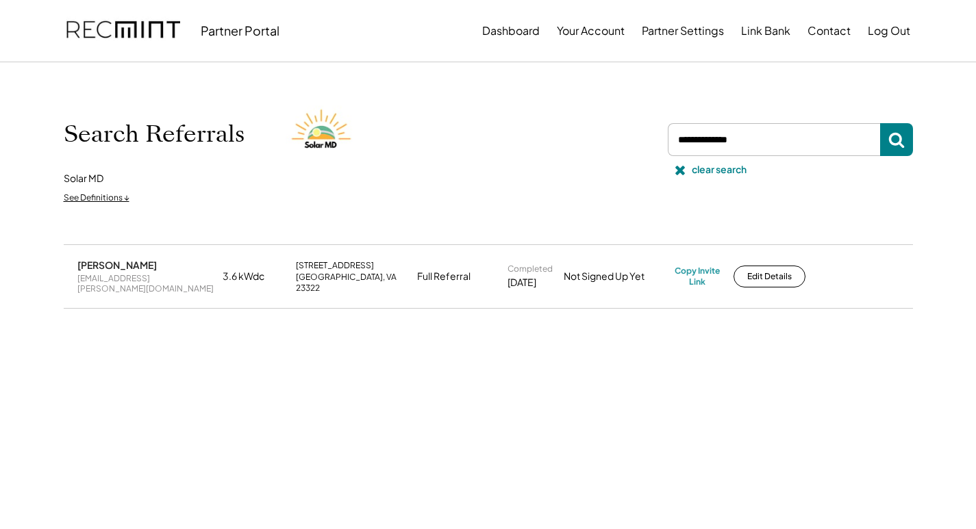
click at [689, 259] on div "[PERSON_NAME] [EMAIL_ADDRESS][PERSON_NAME][DOMAIN_NAME] 3.6 kWdc [STREET_ADDRES…" at bounding box center [488, 276] width 849 height 62
click at [694, 268] on div "Copy Invite Link" at bounding box center [696, 276] width 45 height 21
drag, startPoint x: 780, startPoint y: 140, endPoint x: 588, endPoint y: 144, distance: 191.7
click at [589, 144] on div "Search Referrals Solar MD See Definitions ↓ clear search" at bounding box center [488, 154] width 849 height 114
paste input "**********"
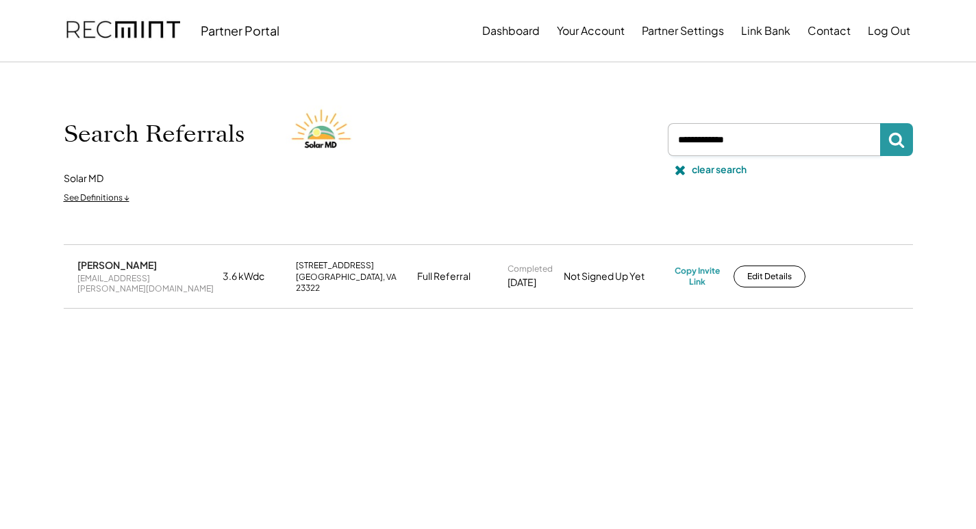
type input "**********"
click at [901, 144] on icon at bounding box center [896, 139] width 16 height 16
click at [149, 282] on div "[EMAIL_ADDRESS][DOMAIN_NAME]" at bounding box center [145, 283] width 137 height 21
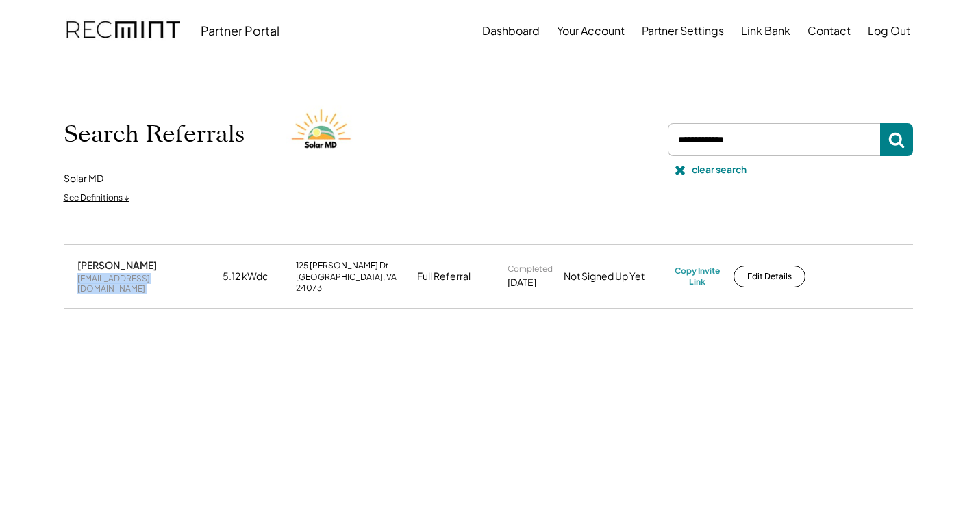
click at [149, 282] on div "[EMAIL_ADDRESS][DOMAIN_NAME]" at bounding box center [145, 283] width 137 height 21
click at [694, 270] on div "Copy Invite Link" at bounding box center [696, 276] width 45 height 21
